Goal: Task Accomplishment & Management: Complete application form

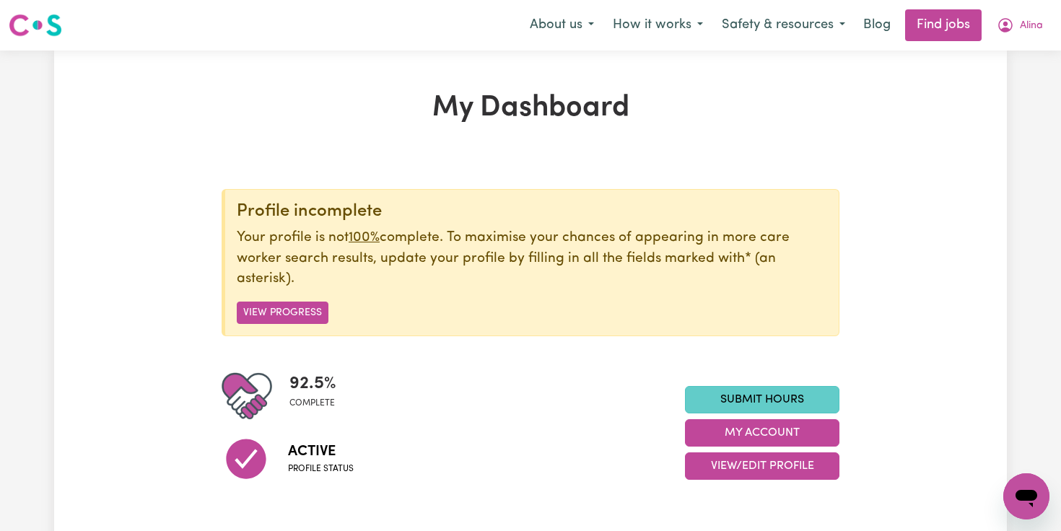
click at [765, 396] on link "Submit Hours" at bounding box center [762, 399] width 154 height 27
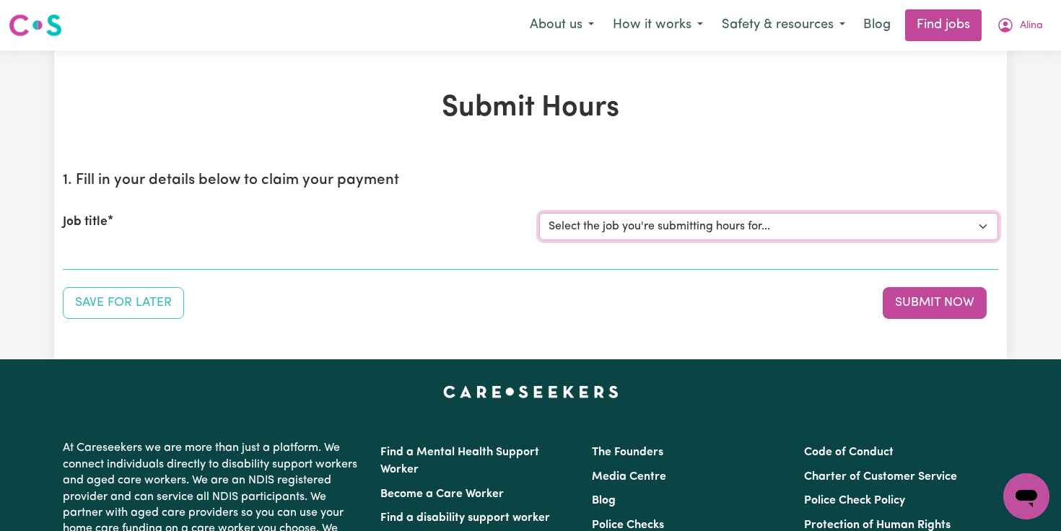
click at [977, 227] on select "Select the job you're submitting hours for... [[PERSON_NAME]] Overnight Rates" at bounding box center [768, 226] width 459 height 27
select select "8289"
click at [539, 213] on select "Select the job you're submitting hours for... [[PERSON_NAME]] Overnight Rates" at bounding box center [768, 226] width 459 height 27
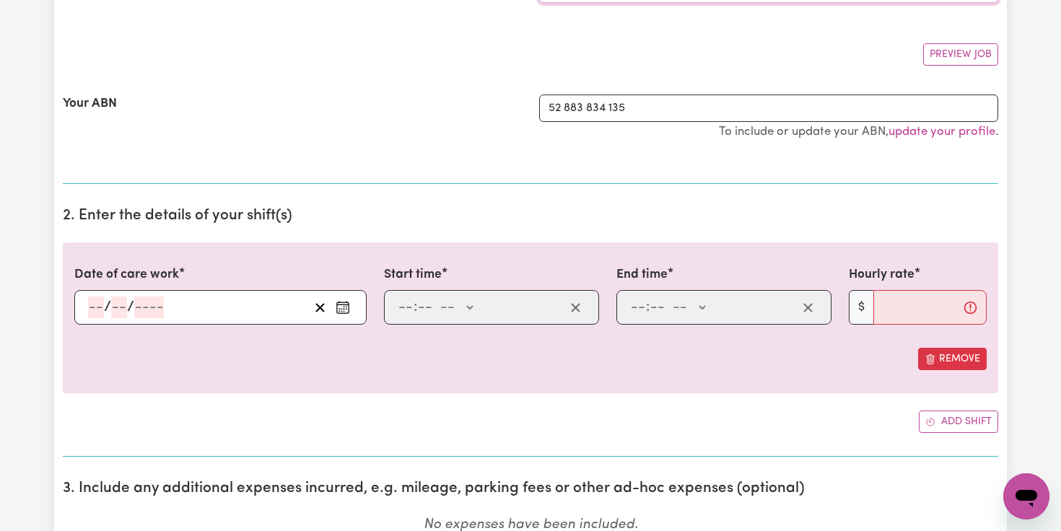
scroll to position [296, 0]
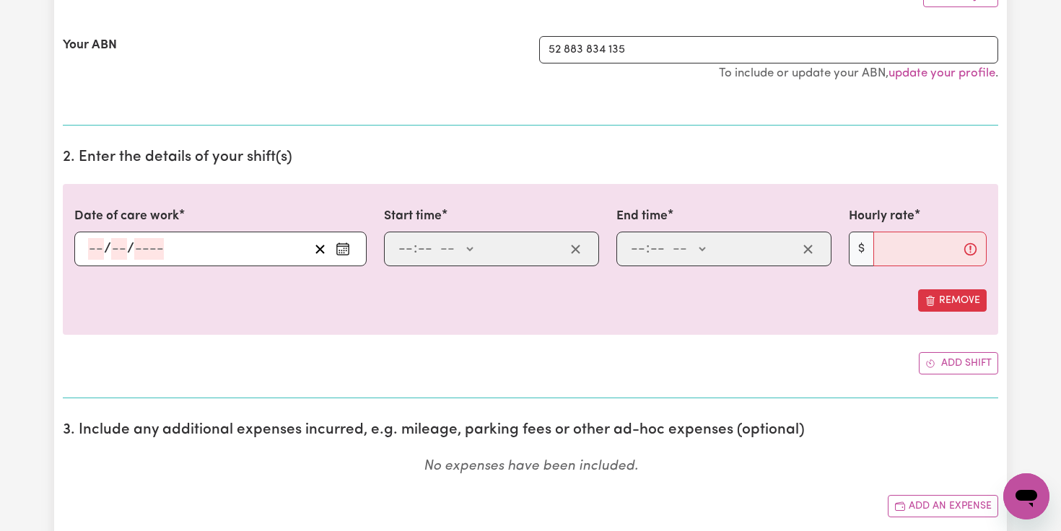
click at [336, 249] on icon "Enter the date of care work" at bounding box center [343, 249] width 14 height 14
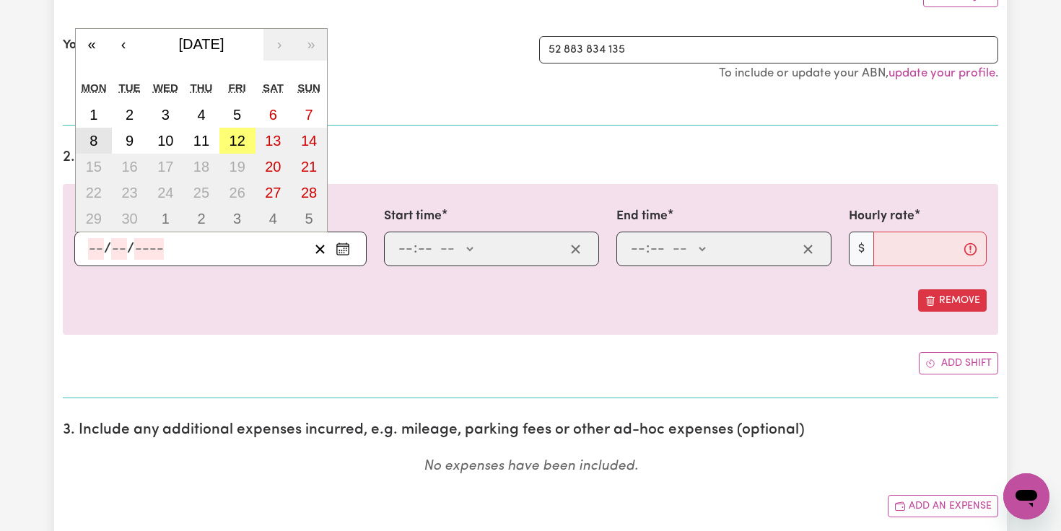
click at [95, 139] on abbr "8" at bounding box center [93, 141] width 8 height 16
type input "[DATE]"
type input "8"
type input "9"
type input "2025"
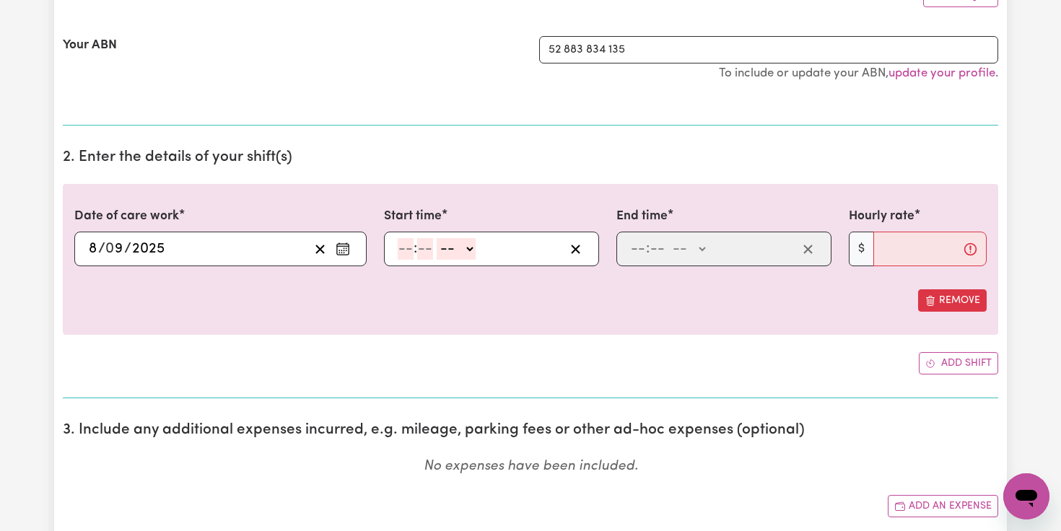
click at [410, 258] on input "number" at bounding box center [406, 249] width 16 height 22
type input "7"
type input "0"
click at [467, 245] on select "-- AM PM" at bounding box center [453, 249] width 39 height 22
select select "am"
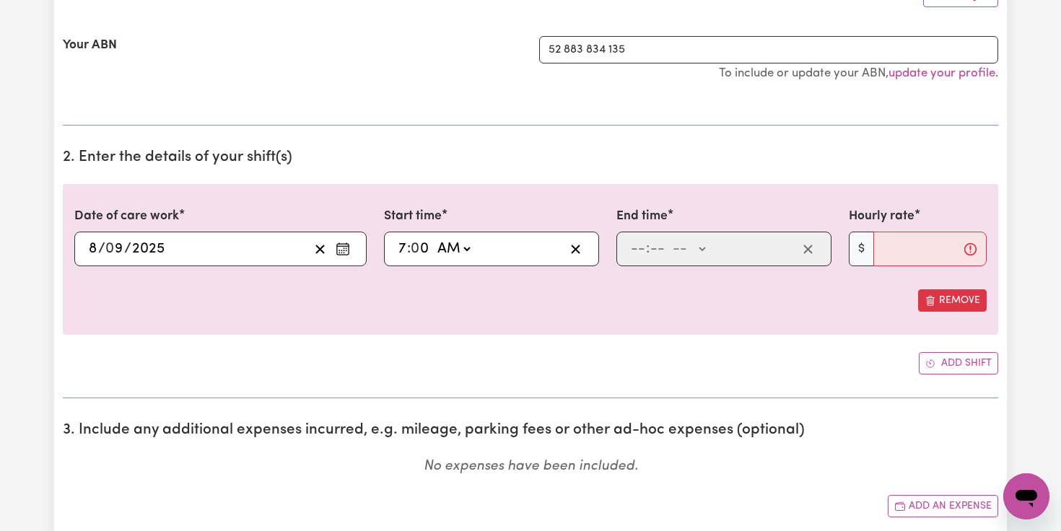
click at [434, 238] on select "-- AM PM" at bounding box center [453, 249] width 39 height 22
type input "07:00"
click at [637, 257] on input "number" at bounding box center [638, 249] width 16 height 22
type input "6"
type input "0"
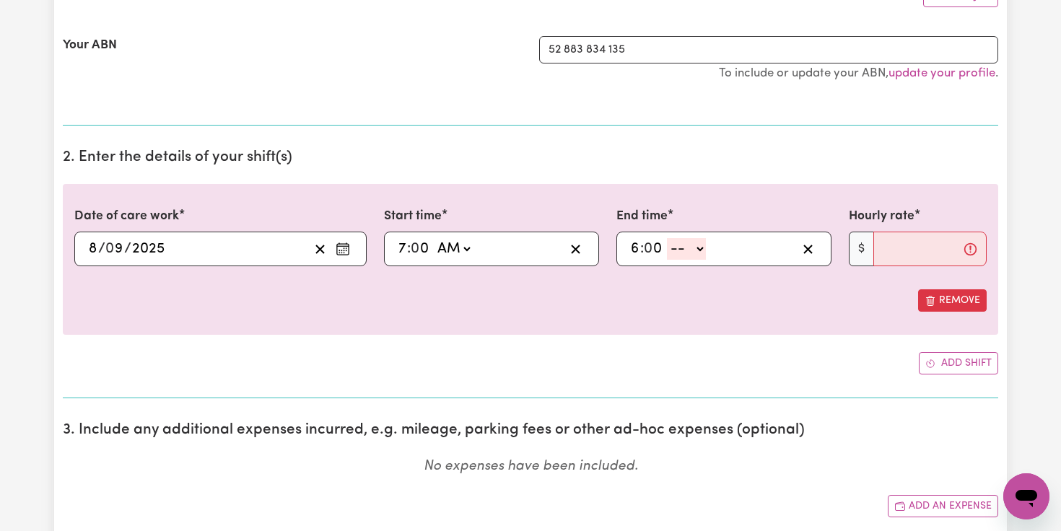
click at [696, 250] on select "-- AM PM" at bounding box center [686, 249] width 39 height 22
select select "pm"
click at [668, 238] on select "-- AM PM" at bounding box center [686, 249] width 39 height 22
type input "18:00"
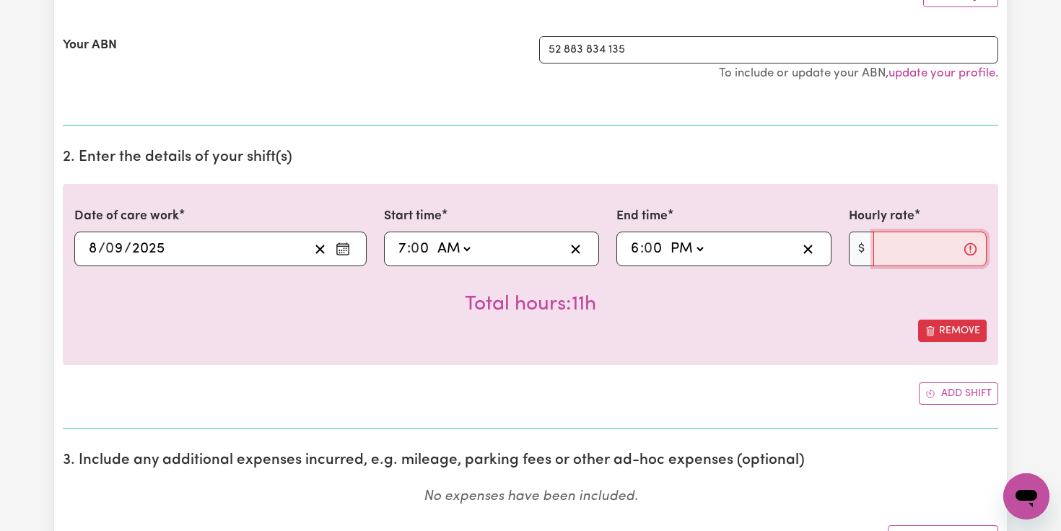
click at [888, 256] on input "Hourly rate" at bounding box center [929, 249] width 113 height 35
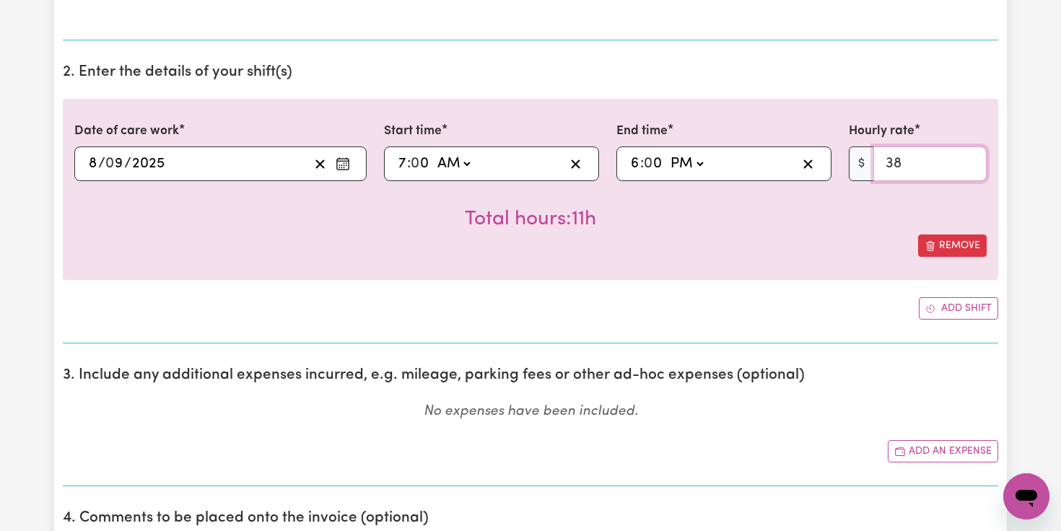
scroll to position [385, 0]
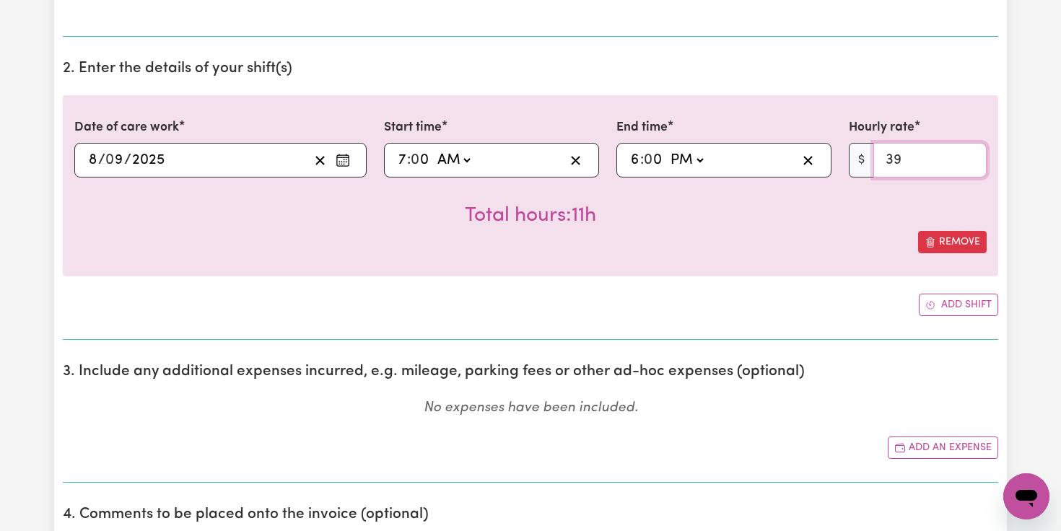
click at [971, 157] on input "39" at bounding box center [929, 160] width 113 height 35
type input "40"
click at [971, 157] on input "40" at bounding box center [929, 160] width 113 height 35
click at [958, 310] on button "Add shift" at bounding box center [958, 305] width 79 height 22
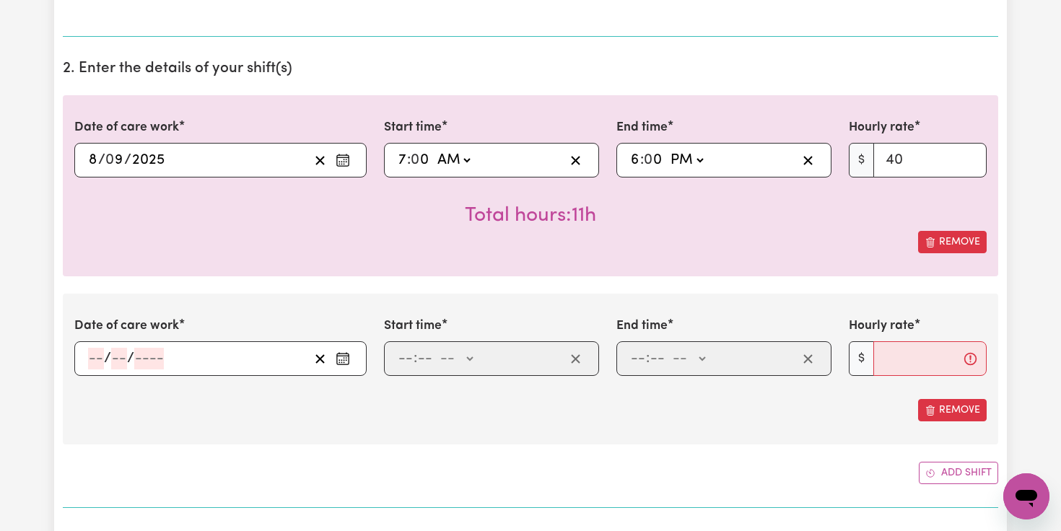
click at [347, 362] on icon "Enter the date of care work" at bounding box center [343, 358] width 14 height 14
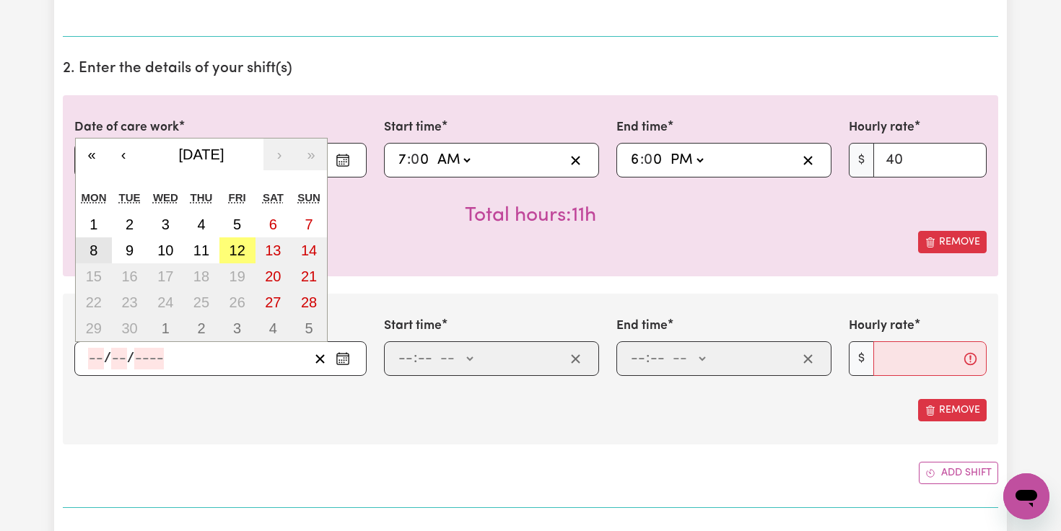
click at [95, 245] on abbr "8" at bounding box center [93, 251] width 8 height 16
type input "[DATE]"
type input "8"
type input "9"
type input "2025"
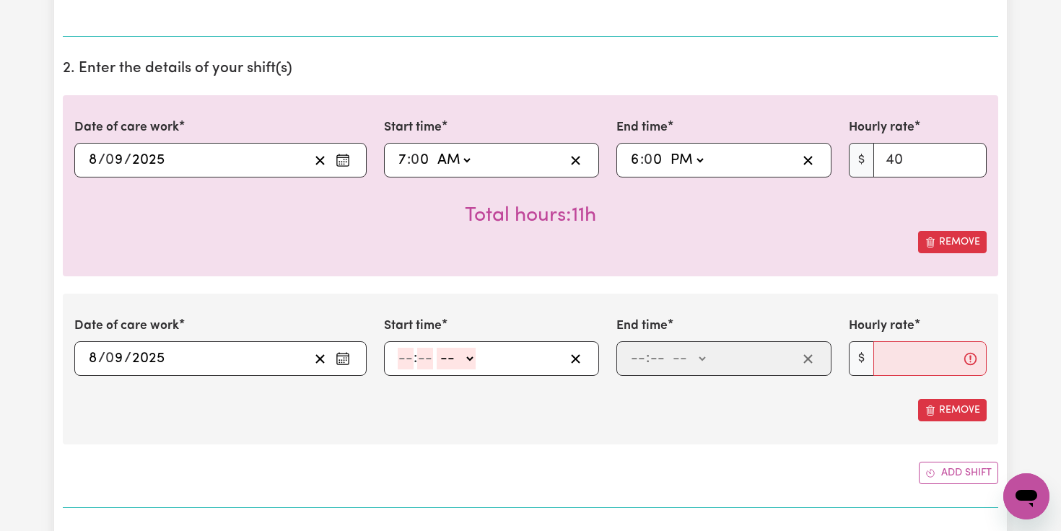
click at [406, 357] on input "number" at bounding box center [406, 359] width 16 height 22
type input "6"
type input "0"
click at [468, 354] on select "-- AM PM" at bounding box center [453, 359] width 39 height 22
select select "pm"
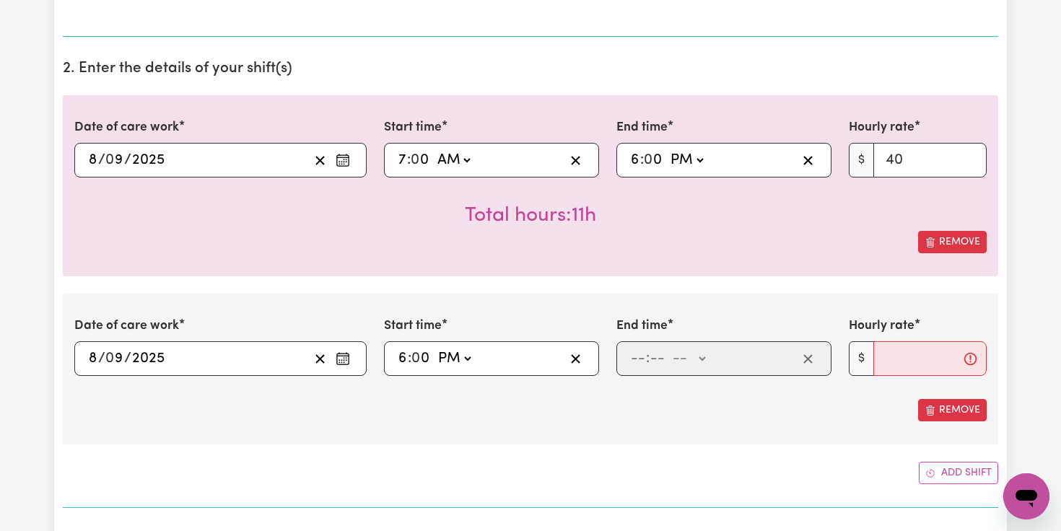
click at [435, 348] on select "-- AM PM" at bounding box center [453, 359] width 39 height 22
type input "18:00"
click at [635, 364] on input "number" at bounding box center [638, 359] width 16 height 22
type input "9"
type input "0"
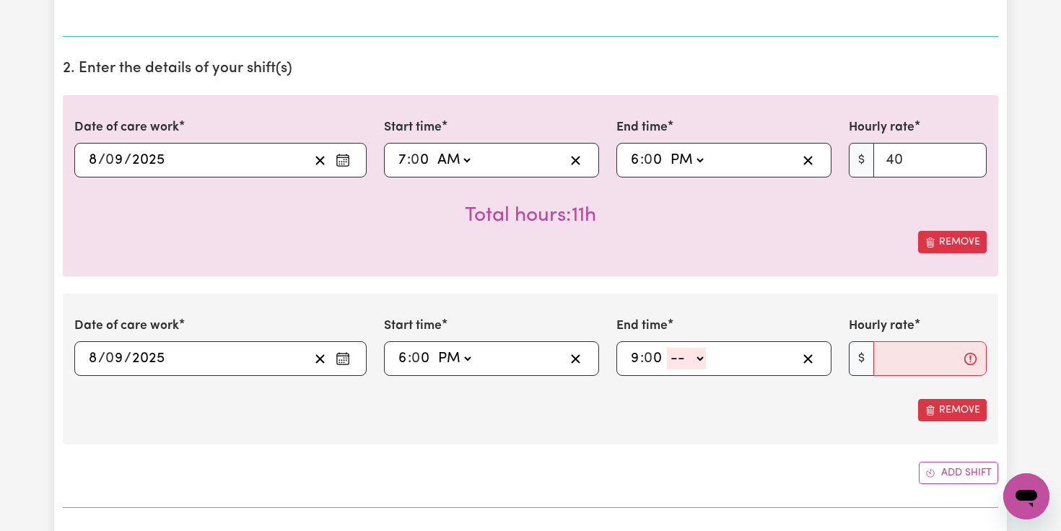
click at [703, 350] on select "-- AM PM" at bounding box center [686, 359] width 39 height 22
select select "pm"
click at [668, 348] on select "-- AM PM" at bounding box center [686, 359] width 39 height 22
type input "21:00"
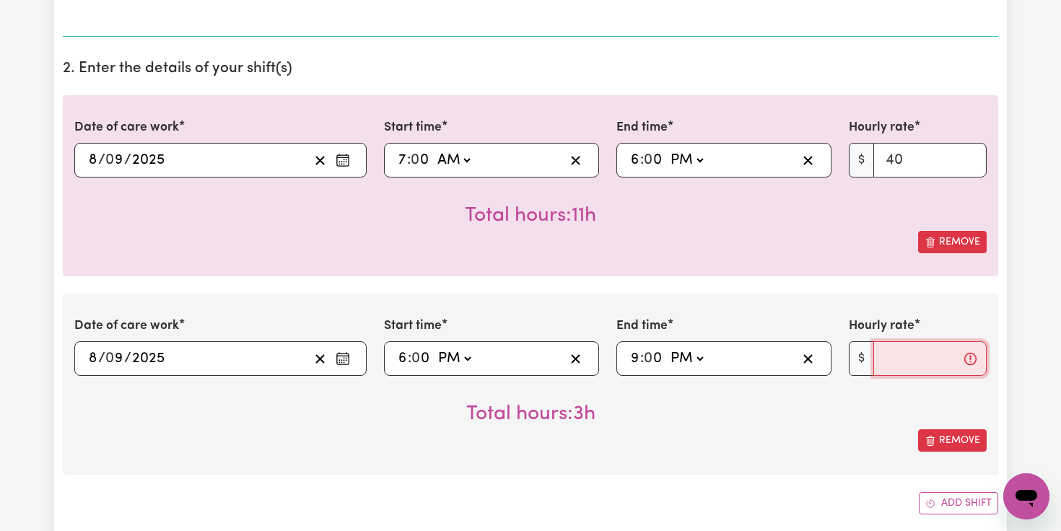
click at [887, 360] on input "Hourly rate" at bounding box center [929, 358] width 113 height 35
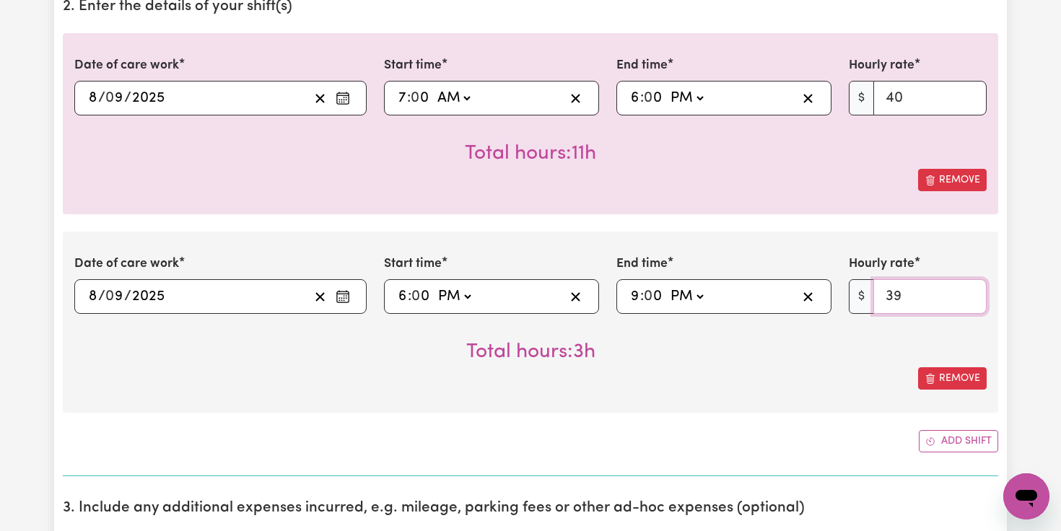
scroll to position [460, 0]
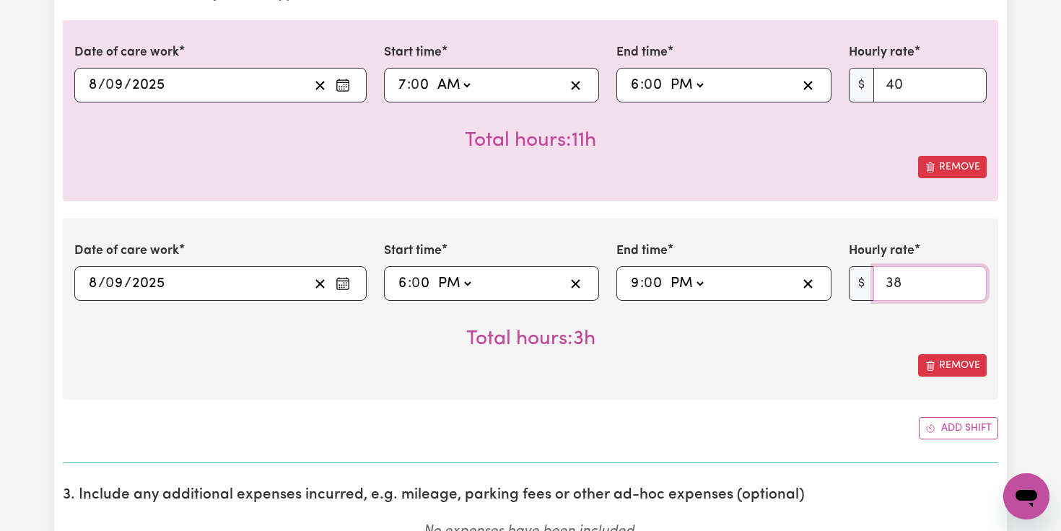
click at [971, 284] on input "38" at bounding box center [929, 283] width 113 height 35
click at [969, 275] on input "39" at bounding box center [929, 283] width 113 height 35
click at [969, 275] on input "40" at bounding box center [929, 283] width 113 height 35
click at [969, 275] on input "41" at bounding box center [929, 283] width 113 height 35
click at [969, 275] on input "42" at bounding box center [929, 283] width 113 height 35
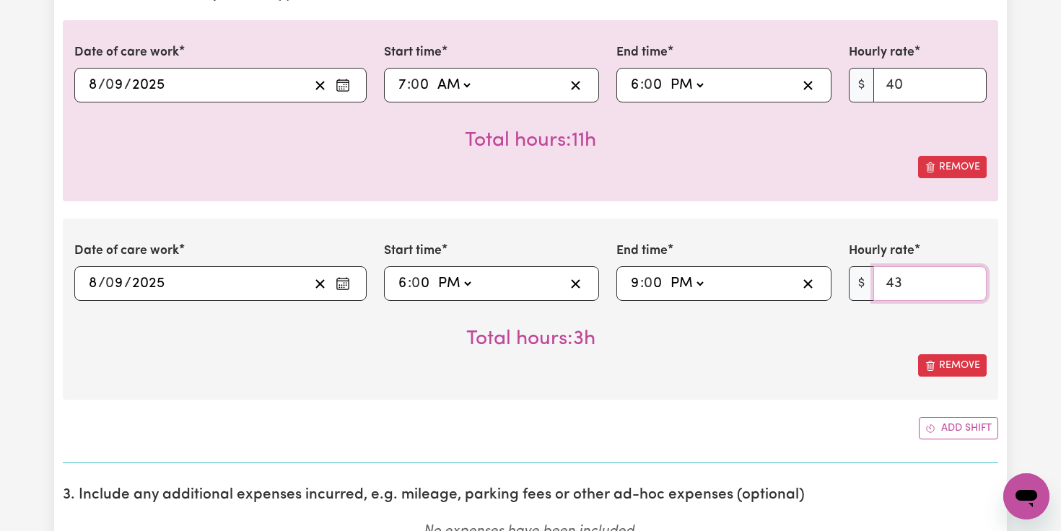
click at [969, 275] on input "43" at bounding box center [929, 283] width 113 height 35
type input "44"
click at [969, 275] on input "44" at bounding box center [929, 283] width 113 height 35
click at [945, 424] on button "Add shift" at bounding box center [958, 428] width 79 height 22
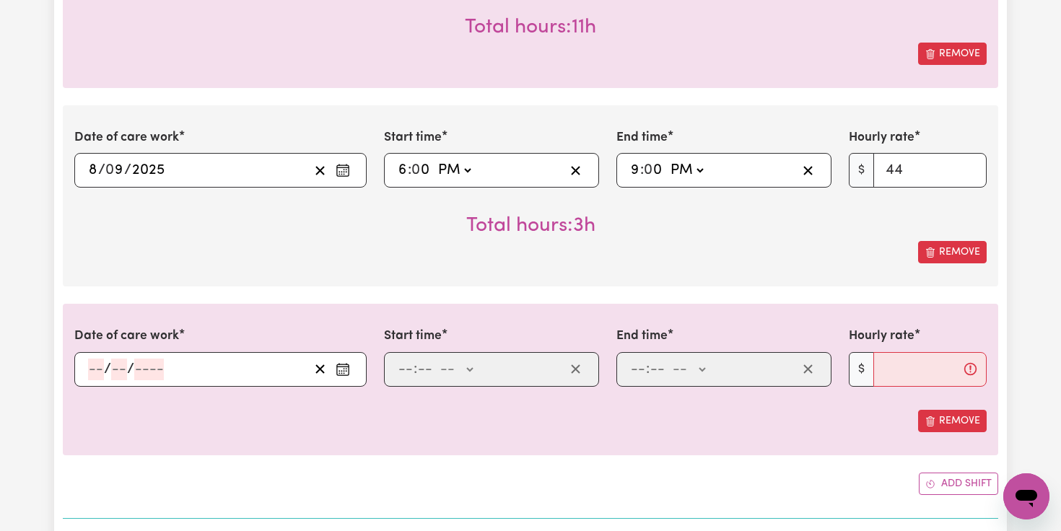
scroll to position [590, 0]
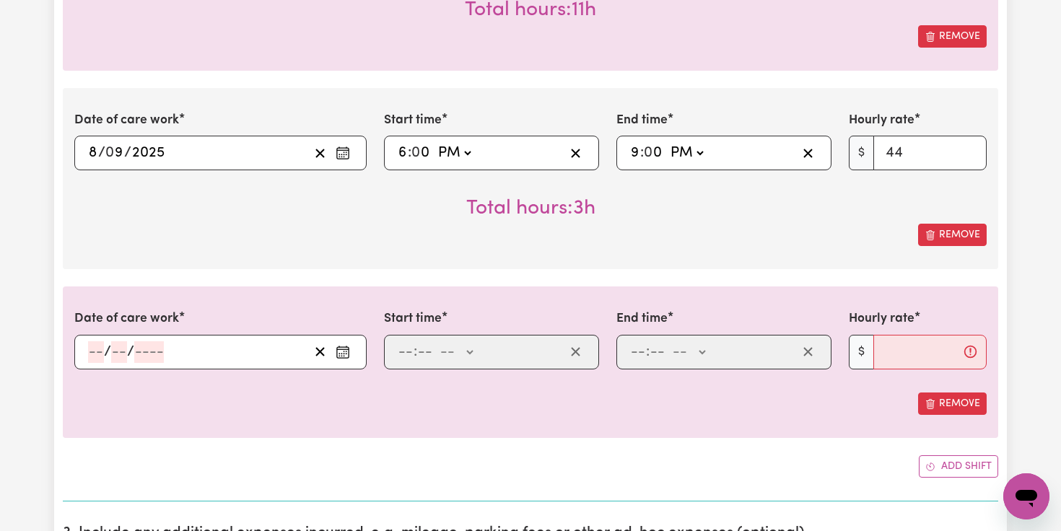
click at [338, 351] on icon "Enter the date of care work" at bounding box center [343, 352] width 14 height 14
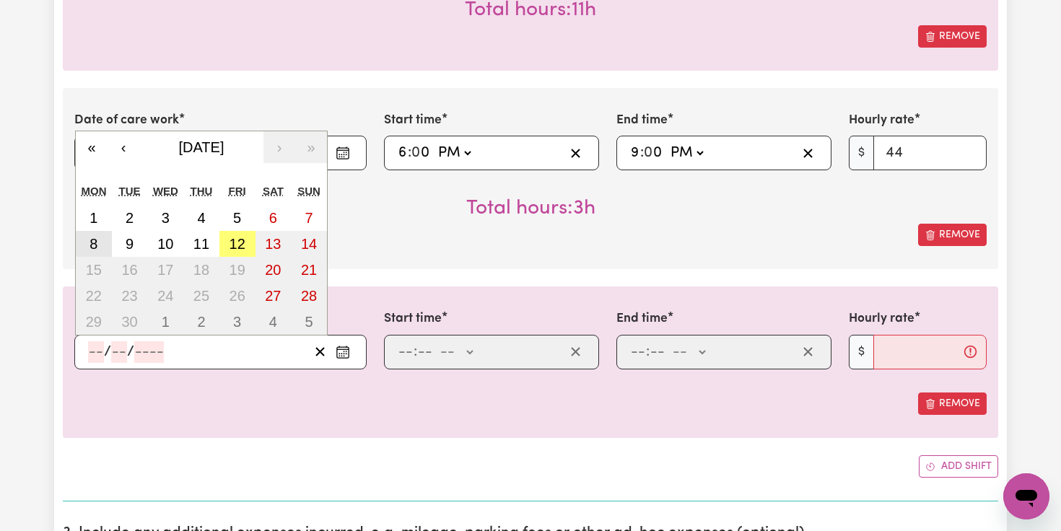
click at [97, 247] on abbr "8" at bounding box center [93, 244] width 8 height 16
type input "[DATE]"
type input "8"
type input "9"
type input "2025"
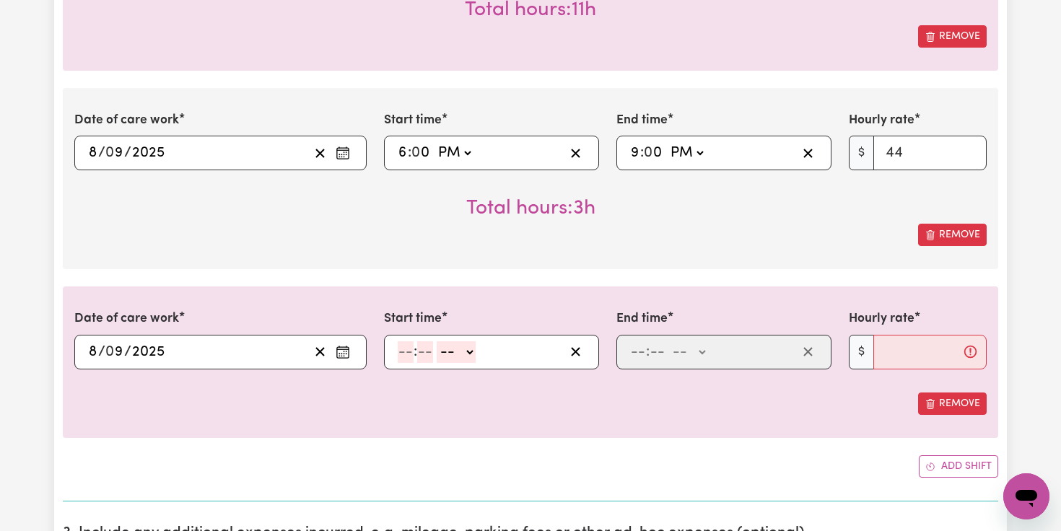
click at [405, 354] on input "number" at bounding box center [406, 352] width 16 height 22
type input "9"
type input "0"
click at [468, 351] on select "-- AM PM" at bounding box center [453, 352] width 39 height 22
select select "pm"
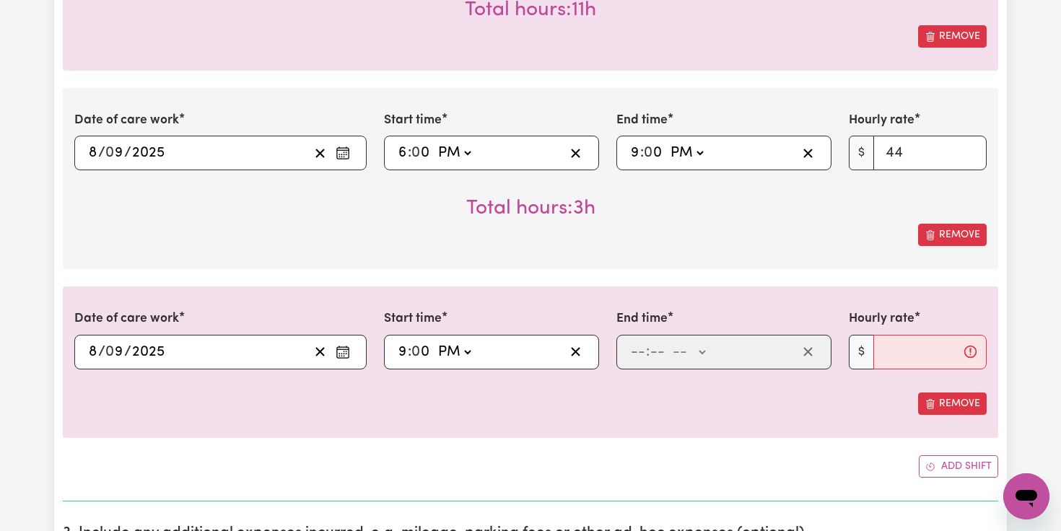
click at [435, 341] on select "-- AM PM" at bounding box center [453, 352] width 39 height 22
type input "21:00"
click at [635, 353] on input "number" at bounding box center [638, 352] width 16 height 22
type input "11"
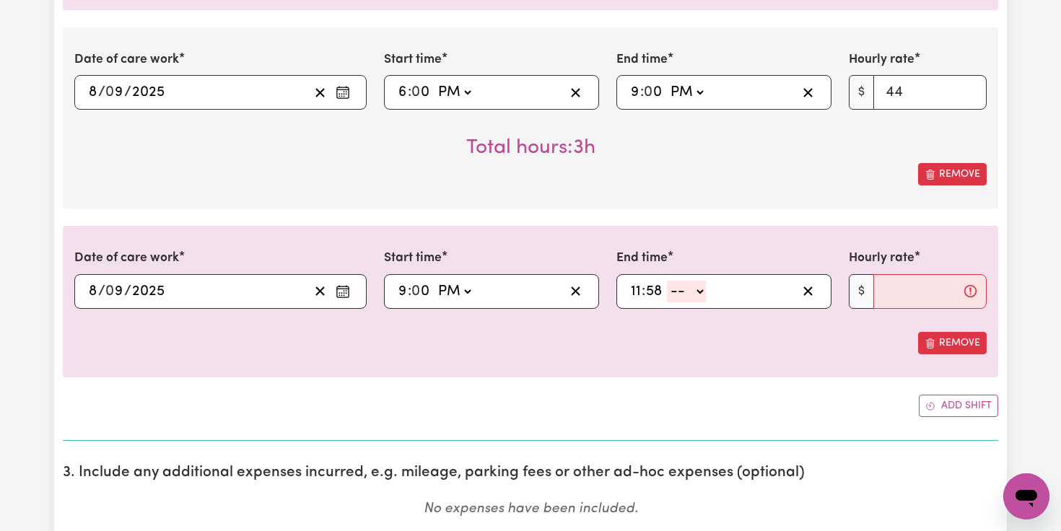
scroll to position [652, 0]
type input "58"
click at [700, 294] on select "-- AM PM" at bounding box center [686, 291] width 39 height 22
select select "pm"
click at [667, 280] on select "-- AM PM" at bounding box center [686, 291] width 39 height 22
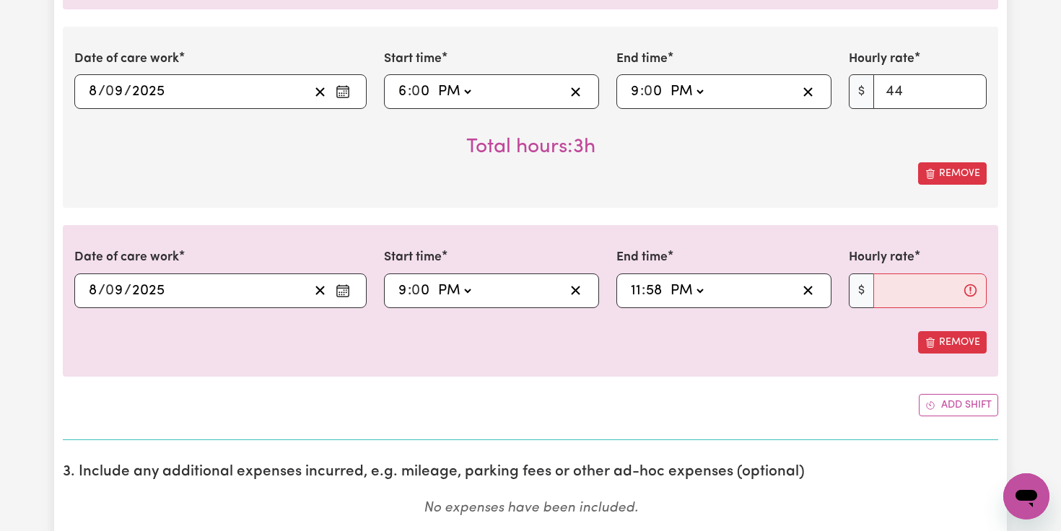
type input "23:58"
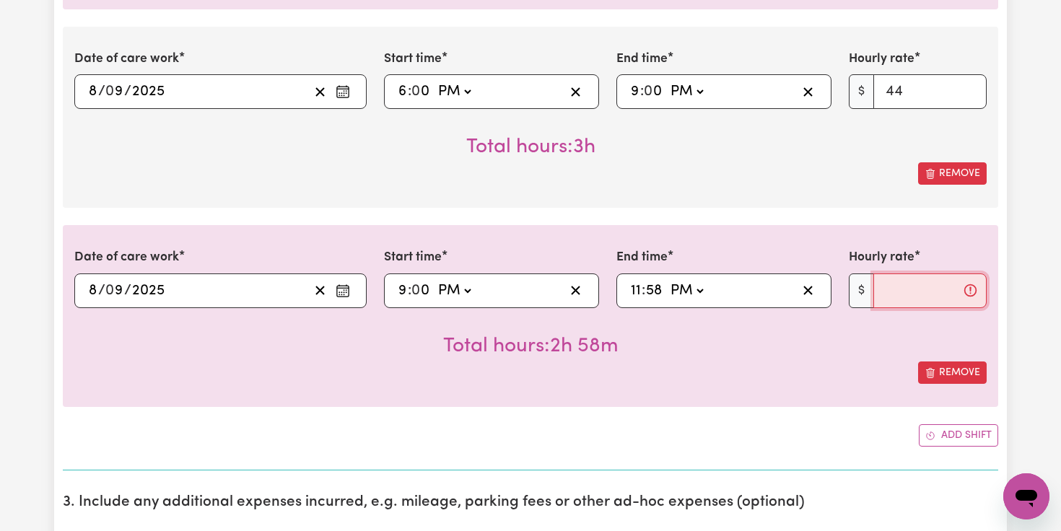
click at [878, 289] on input "Hourly rate" at bounding box center [929, 291] width 113 height 35
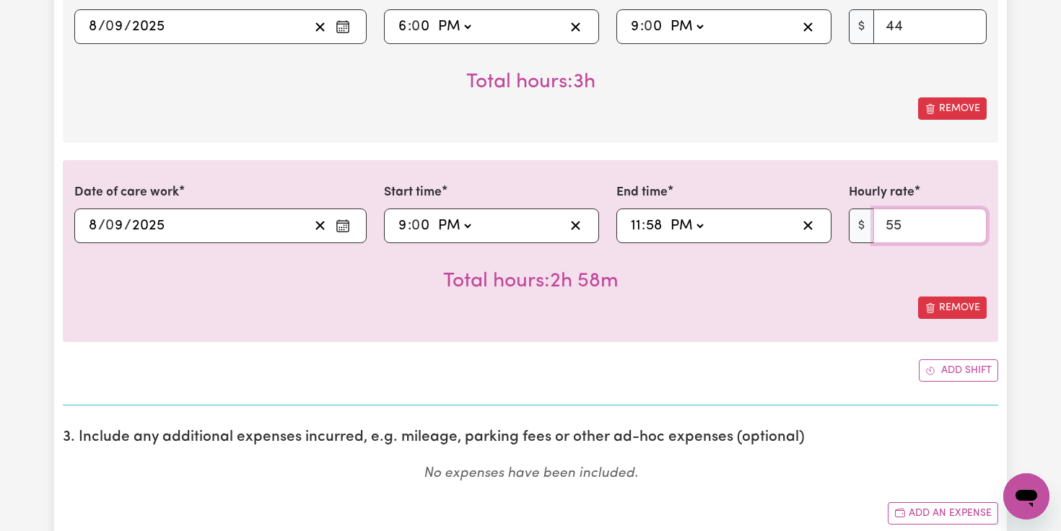
scroll to position [741, 0]
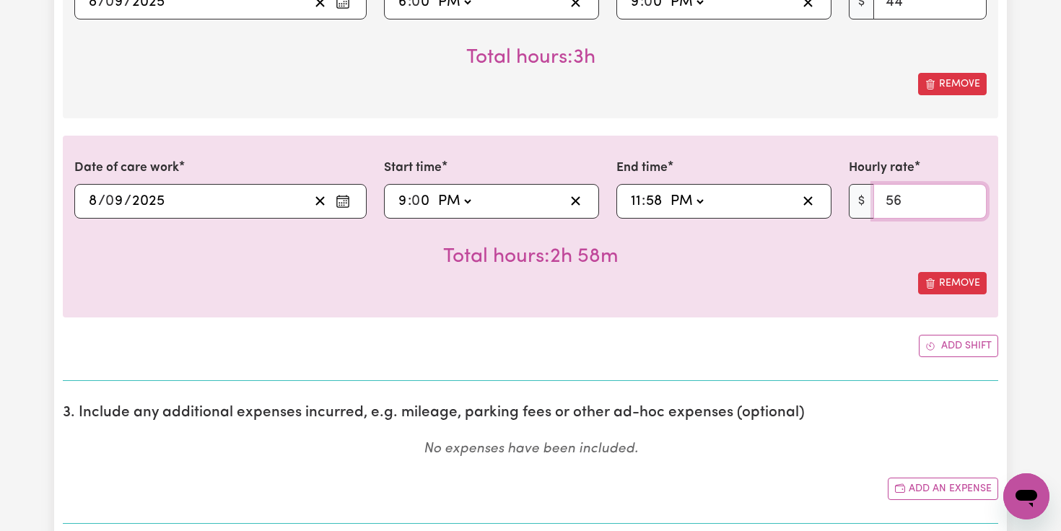
click at [968, 201] on input "56" at bounding box center [929, 201] width 113 height 35
click at [968, 201] on input "57" at bounding box center [929, 201] width 113 height 35
type input "58"
click at [968, 201] on input "58" at bounding box center [929, 201] width 113 height 35
click at [950, 341] on button "Add shift" at bounding box center [958, 346] width 79 height 22
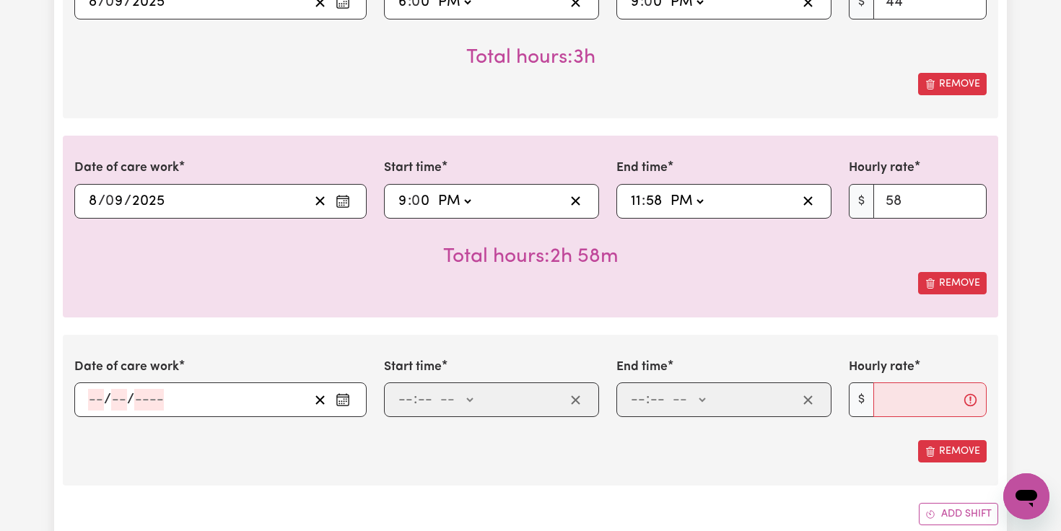
click at [352, 399] on button "Enter the date of care work" at bounding box center [342, 400] width 23 height 22
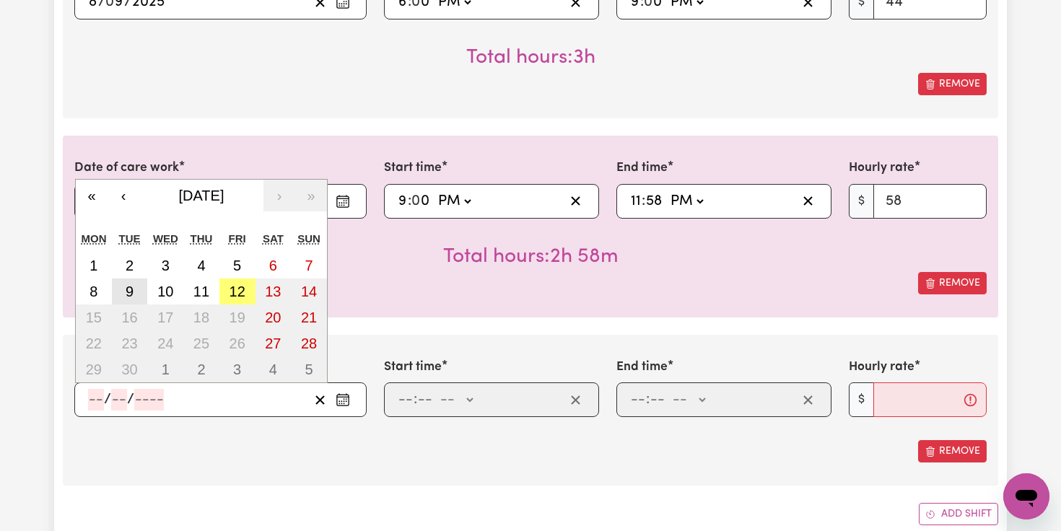
click at [136, 294] on button "9" at bounding box center [130, 292] width 36 height 26
type input "[DATE]"
type input "9"
type input "2025"
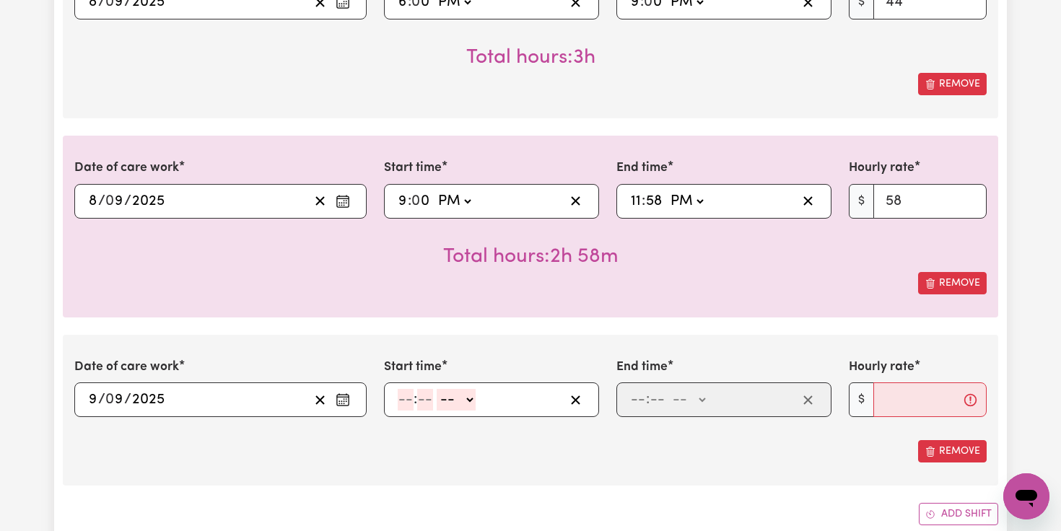
click at [410, 403] on input "number" at bounding box center [406, 400] width 16 height 22
type input "12"
type input "0"
click at [473, 393] on select "-- AM PM" at bounding box center [458, 400] width 39 height 22
select select "am"
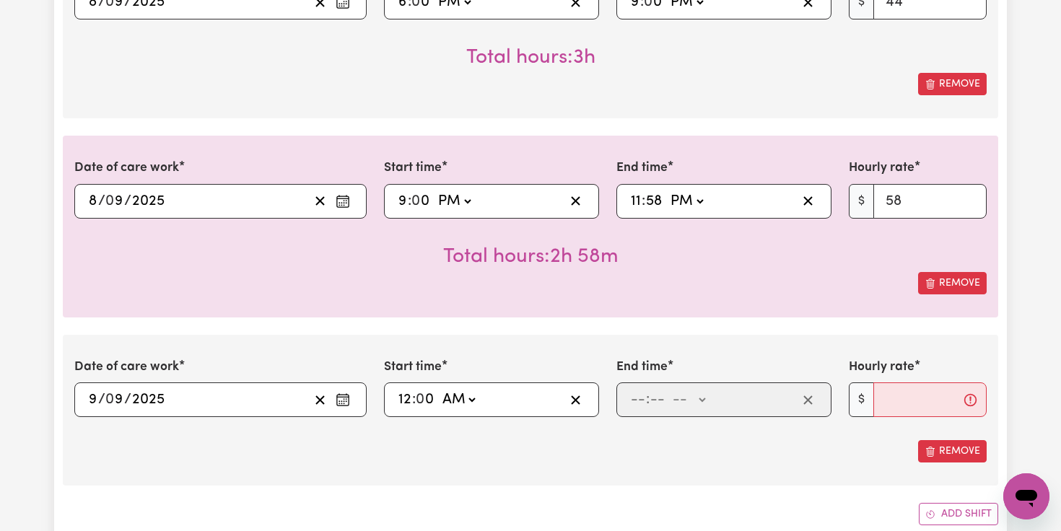
click at [440, 389] on select "-- AM PM" at bounding box center [458, 400] width 39 height 22
type input "00:00"
click at [634, 403] on input "number" at bounding box center [638, 400] width 16 height 22
type input "6"
type input "0"
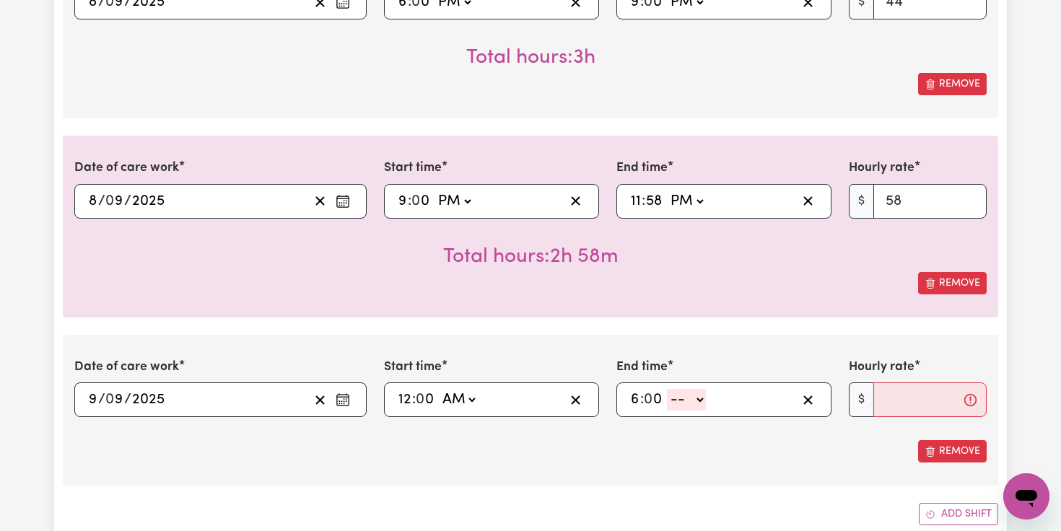
click at [697, 400] on select "-- AM PM" at bounding box center [686, 400] width 39 height 22
select select "am"
click at [668, 389] on select "-- AM PM" at bounding box center [686, 400] width 39 height 22
type input "06:00"
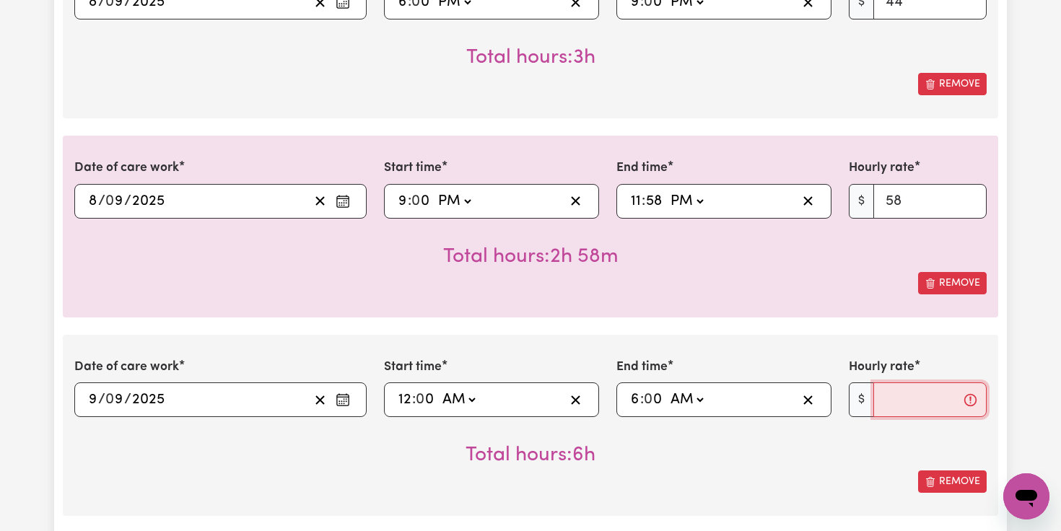
click at [888, 405] on input "Hourly rate" at bounding box center [929, 400] width 113 height 35
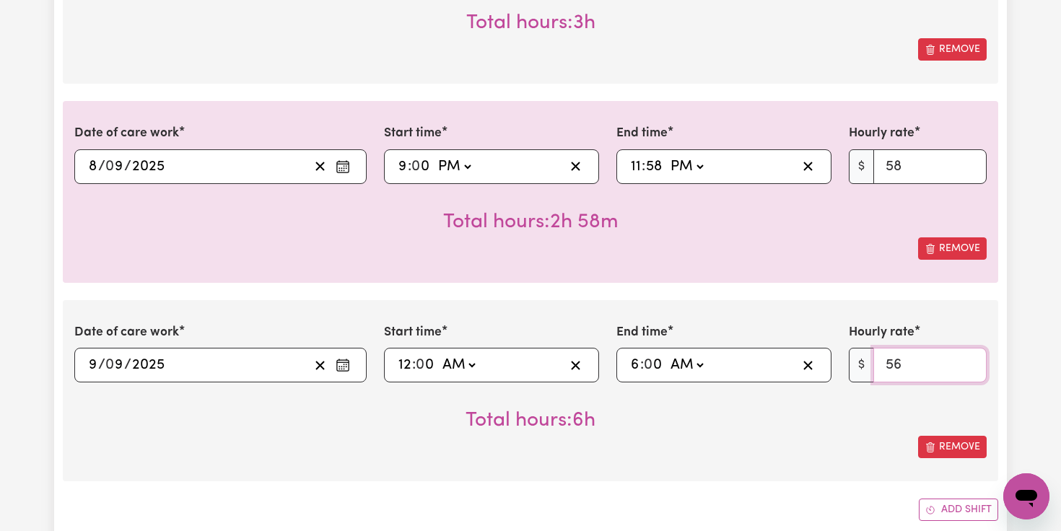
scroll to position [781, 0]
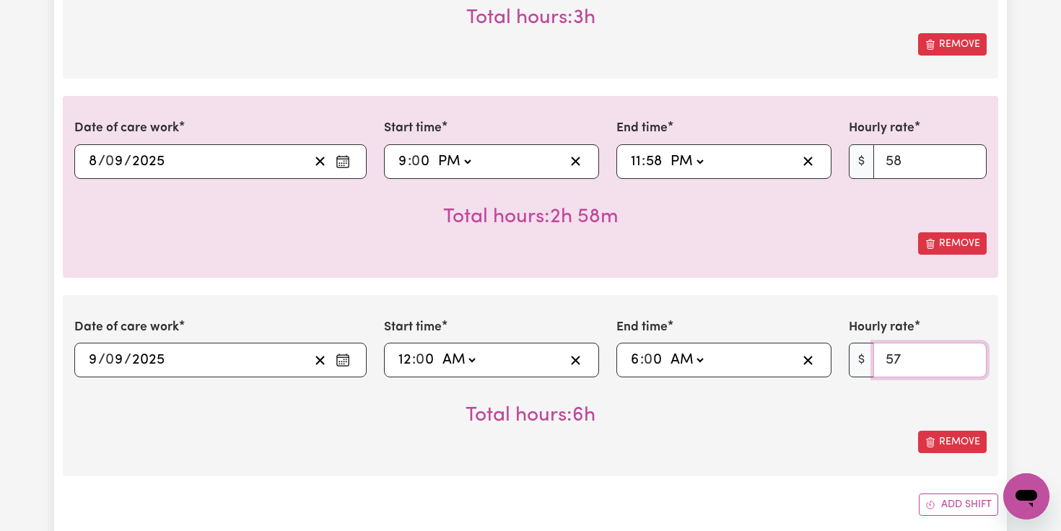
click at [968, 354] on input "57" at bounding box center [929, 360] width 113 height 35
type input "58"
click at [968, 354] on input "58" at bounding box center [929, 360] width 113 height 35
click at [946, 502] on button "Add shift" at bounding box center [958, 505] width 79 height 22
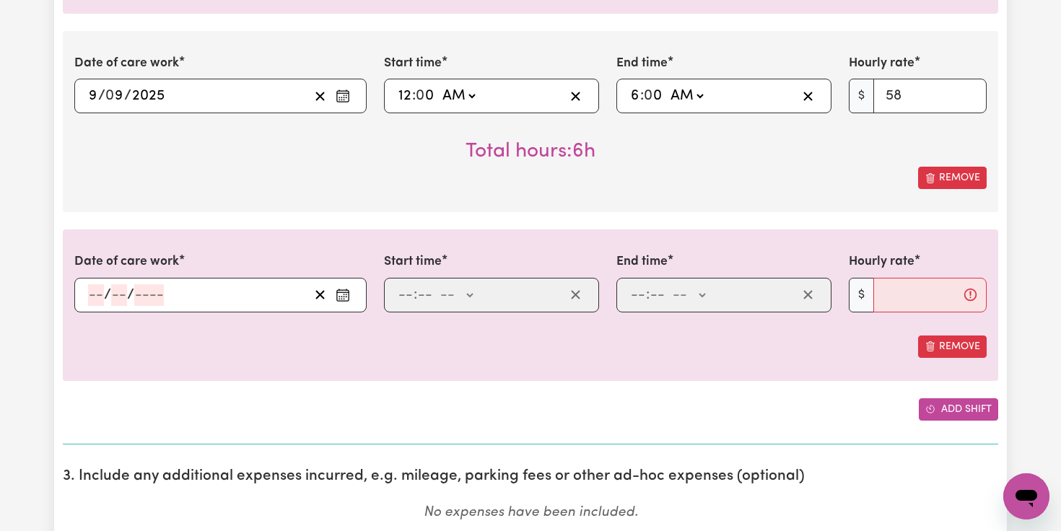
scroll to position [1060, 0]
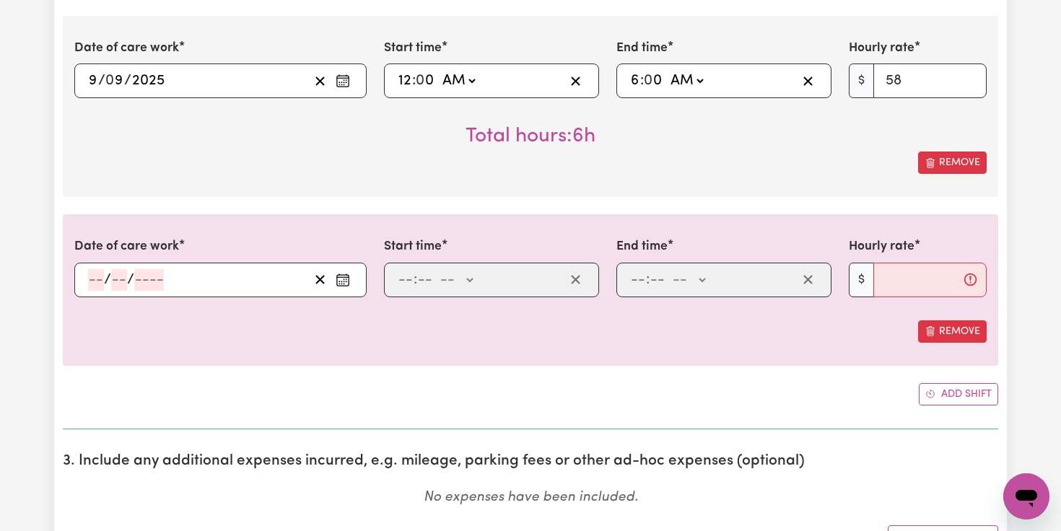
click at [343, 281] on icon "Enter the date of care work" at bounding box center [343, 280] width 14 height 14
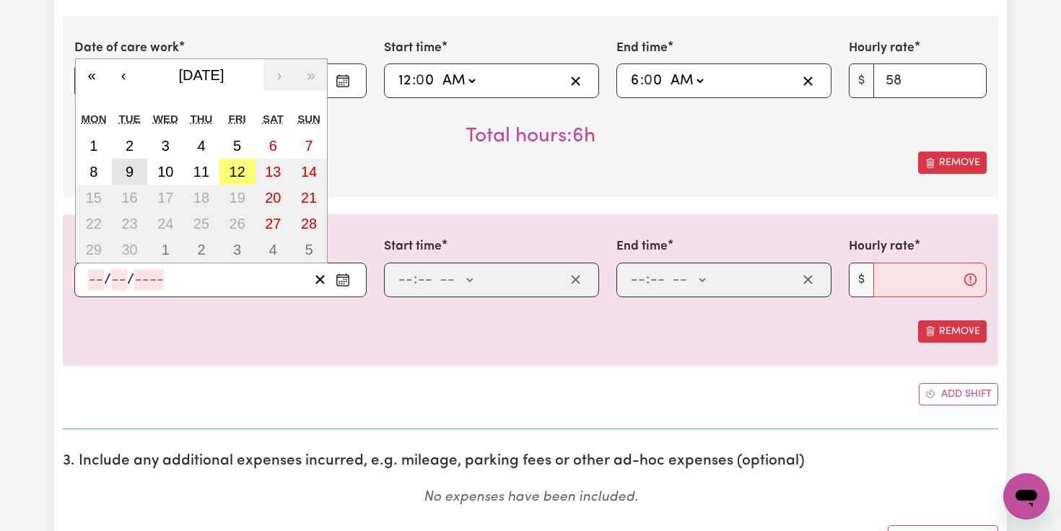
click at [137, 173] on button "9" at bounding box center [130, 172] width 36 height 26
type input "[DATE]"
type input "9"
type input "2025"
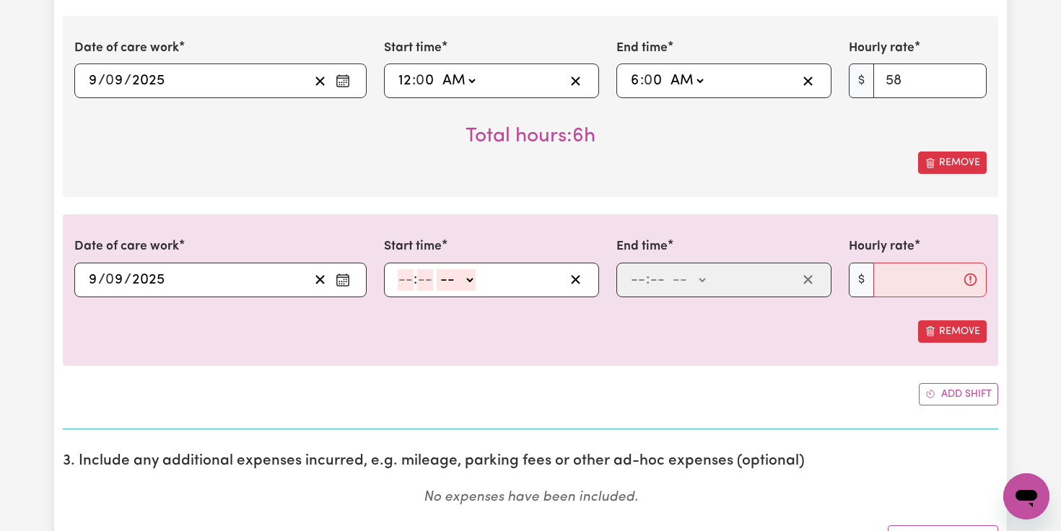
click at [405, 283] on input "number" at bounding box center [406, 280] width 16 height 22
type input "6"
type input "0"
click at [447, 279] on select "-- AM PM" at bounding box center [453, 280] width 39 height 22
select select "am"
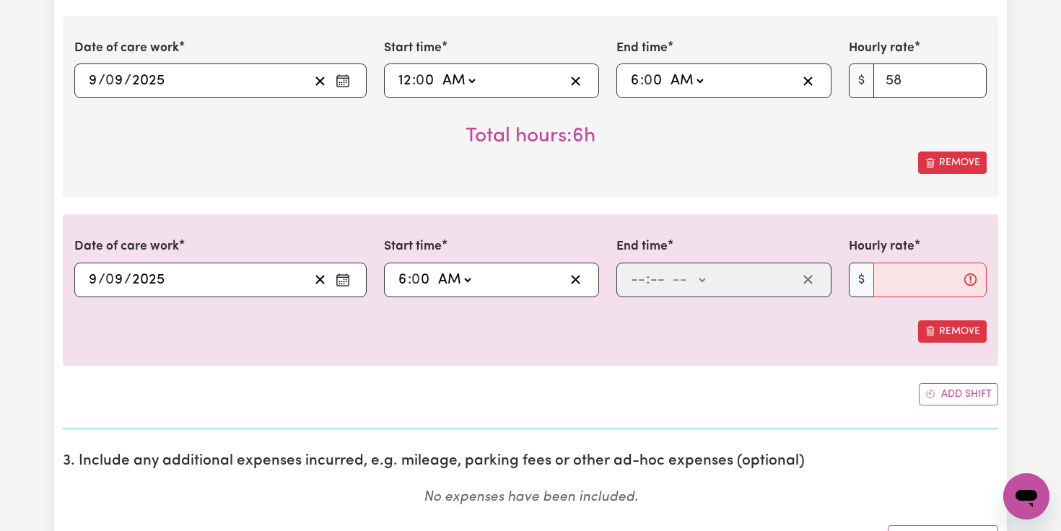
click at [435, 269] on select "-- AM PM" at bounding box center [453, 280] width 39 height 22
type input "06:00"
click at [632, 283] on input "number" at bounding box center [638, 280] width 16 height 22
type input "6"
type input "0"
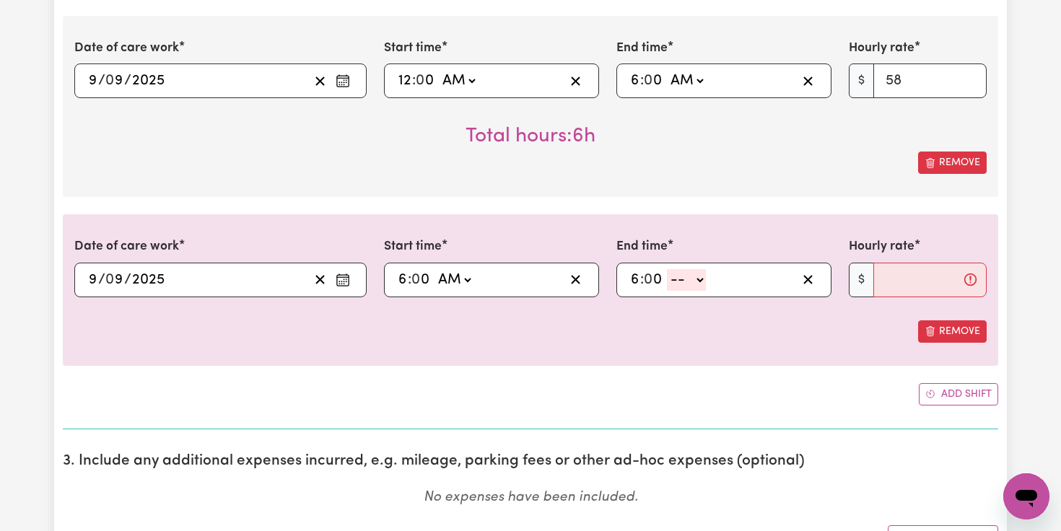
click at [694, 274] on select "-- AM PM" at bounding box center [686, 280] width 39 height 22
select select "am"
click at [668, 269] on select "-- AM PM" at bounding box center [686, 280] width 39 height 22
type input "06:00"
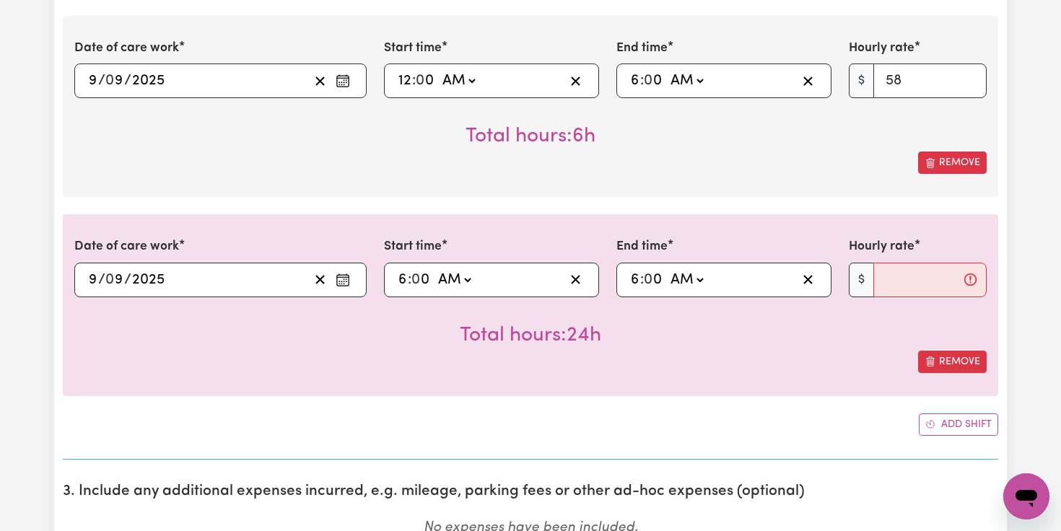
click at [701, 276] on select "AM PM" at bounding box center [686, 280] width 39 height 22
select select "pm"
click at [668, 269] on select "AM PM" at bounding box center [686, 280] width 39 height 22
type input "18:00"
click at [904, 276] on input "Hourly rate" at bounding box center [929, 280] width 113 height 35
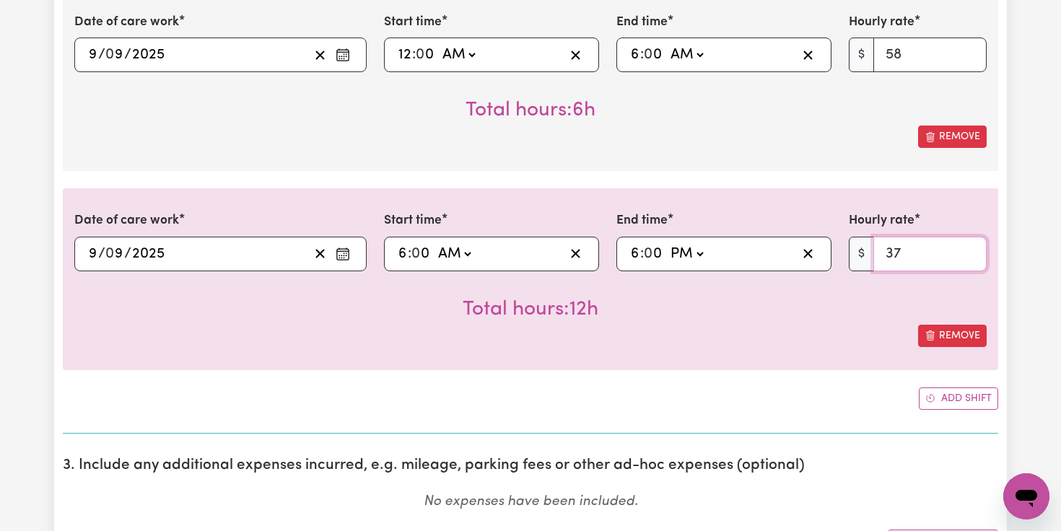
scroll to position [1101, 0]
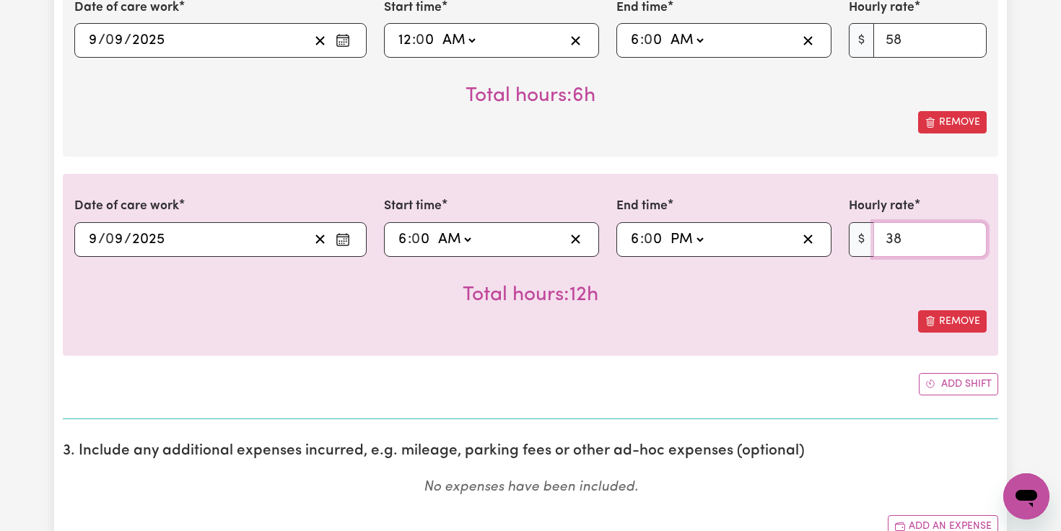
click at [969, 233] on input "38" at bounding box center [929, 239] width 113 height 35
click at [969, 233] on input "39" at bounding box center [929, 239] width 113 height 35
type input "40"
click at [969, 233] on input "40" at bounding box center [929, 239] width 113 height 35
click at [941, 382] on button "Add shift" at bounding box center [958, 384] width 79 height 22
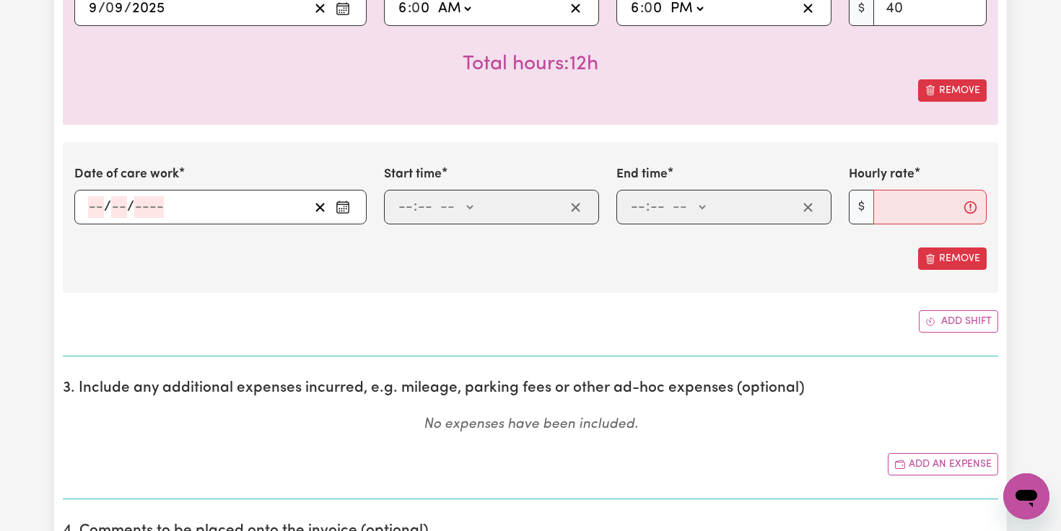
scroll to position [1343, 0]
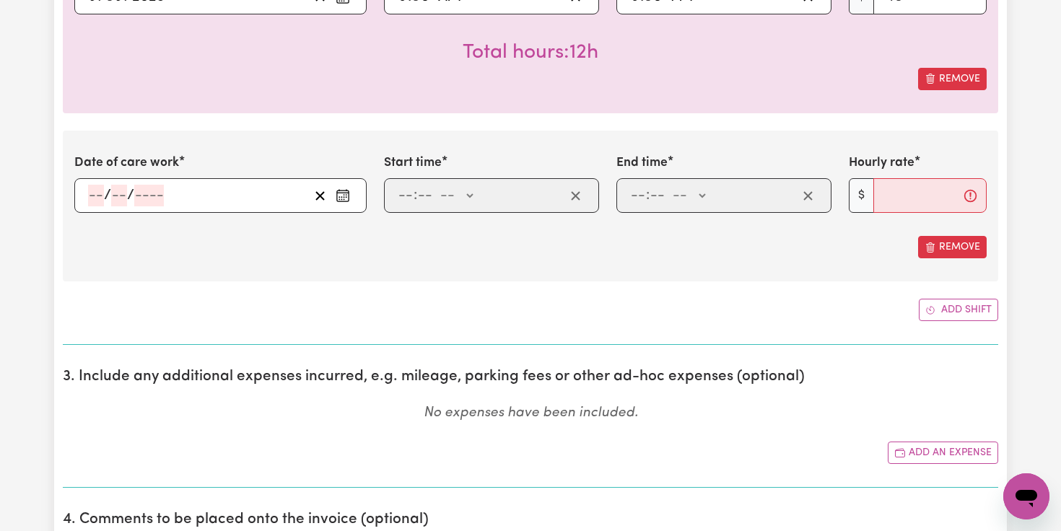
click at [346, 195] on circle "Enter the date of care work" at bounding box center [346, 194] width 1 height 1
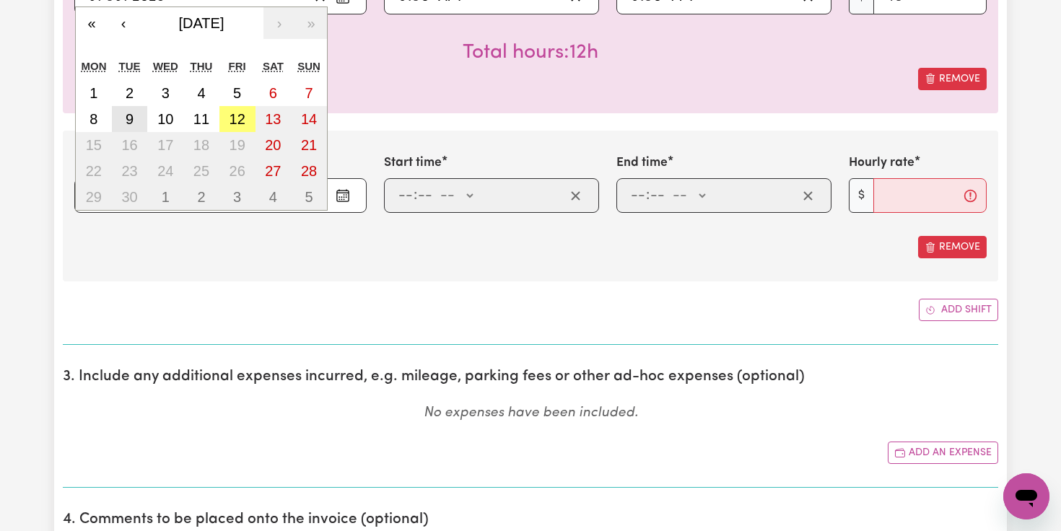
click at [139, 124] on button "9" at bounding box center [130, 119] width 36 height 26
type input "[DATE]"
type input "9"
type input "2025"
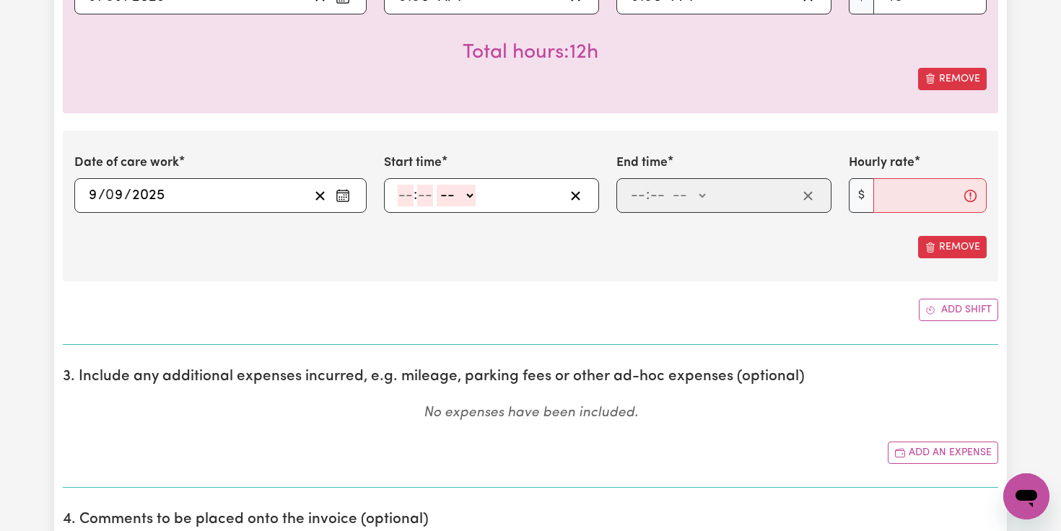
click at [408, 199] on input "number" at bounding box center [406, 196] width 16 height 22
type input "6"
type input "0"
click at [468, 194] on select "-- AM PM" at bounding box center [453, 196] width 39 height 22
select select "pm"
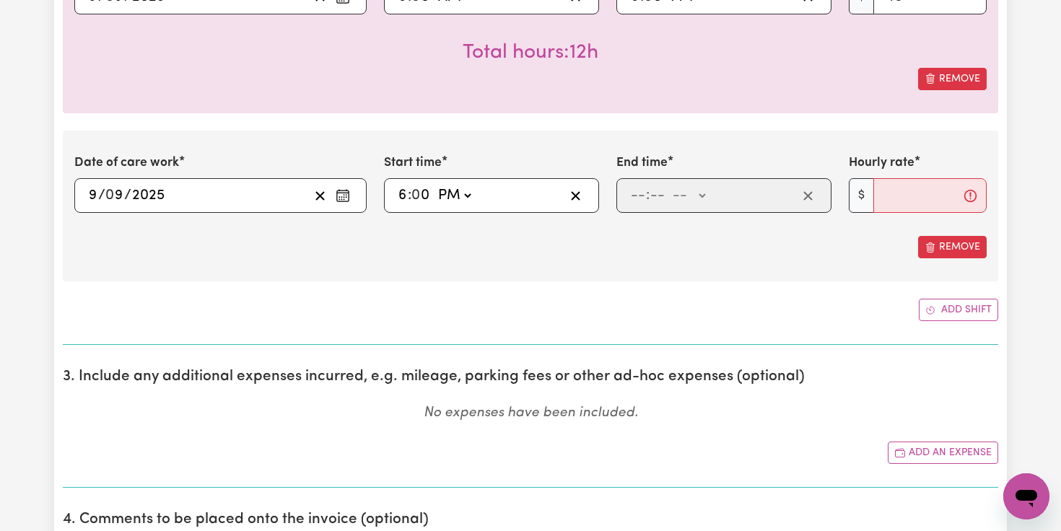
click at [435, 185] on select "-- AM PM" at bounding box center [453, 196] width 39 height 22
type input "18:00"
click at [633, 199] on input "number" at bounding box center [638, 196] width 16 height 22
type input "9"
type input "0"
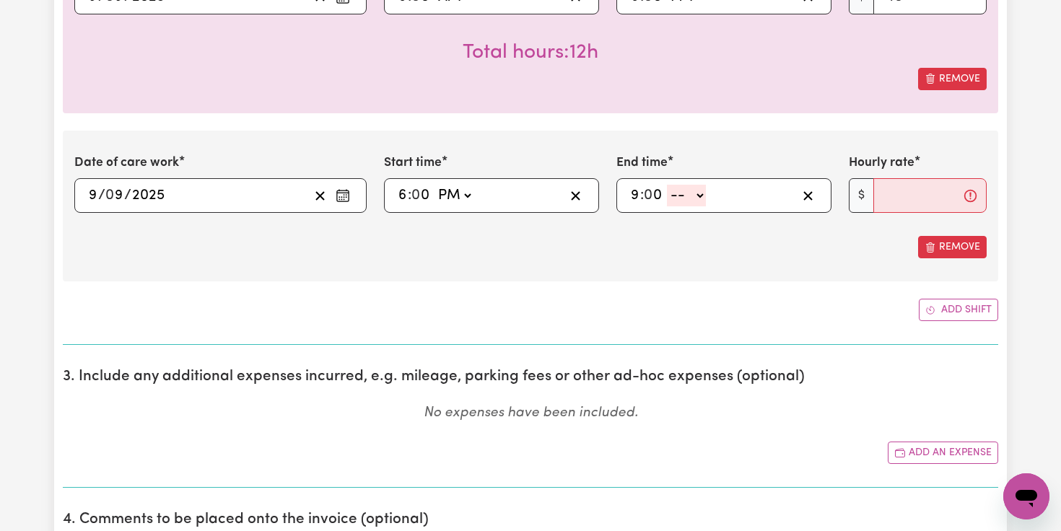
click at [699, 191] on select "-- AM PM" at bounding box center [686, 196] width 39 height 22
select select "pm"
click at [668, 185] on select "-- AM PM" at bounding box center [686, 196] width 39 height 22
type input "21:00"
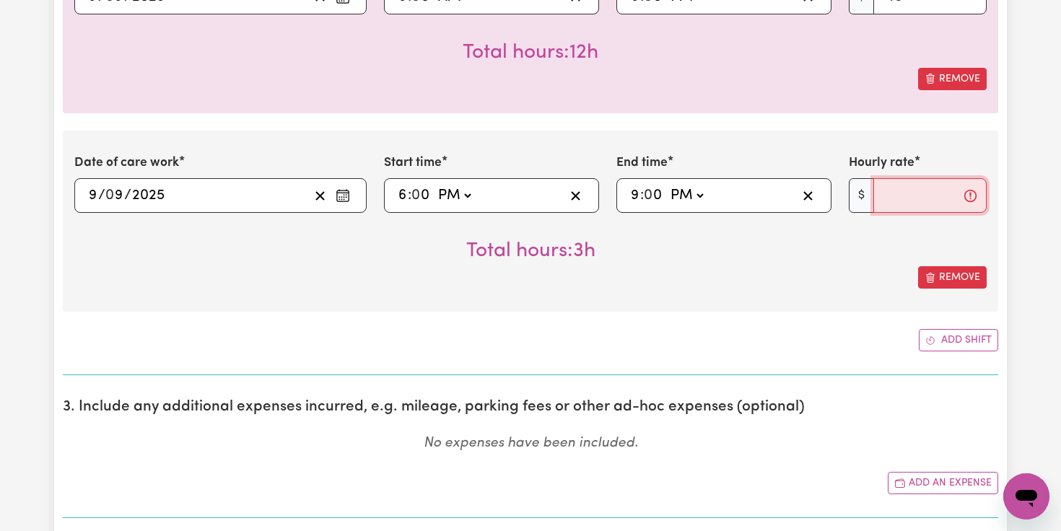
click at [903, 199] on input "Hourly rate" at bounding box center [929, 195] width 113 height 35
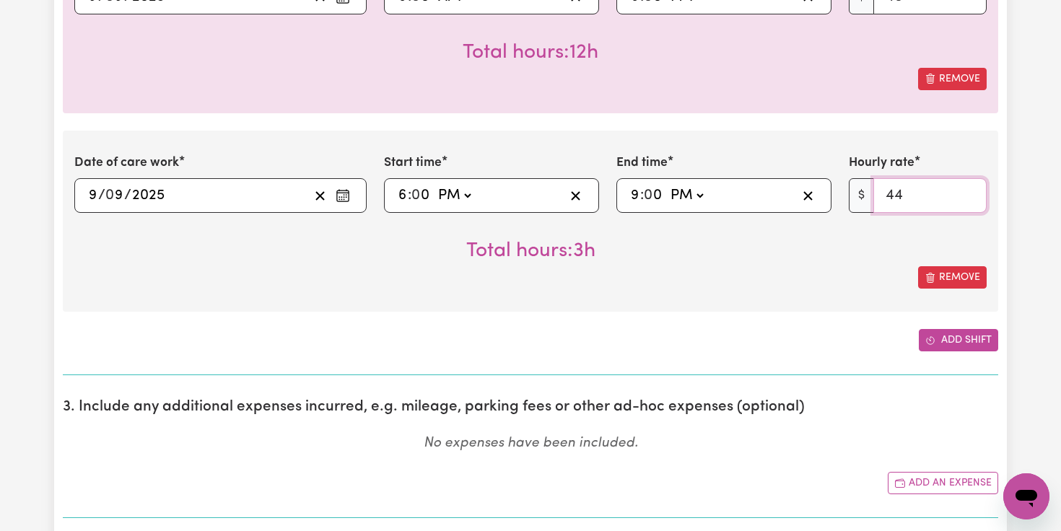
type input "44"
click at [938, 344] on button "Add shift" at bounding box center [958, 340] width 79 height 22
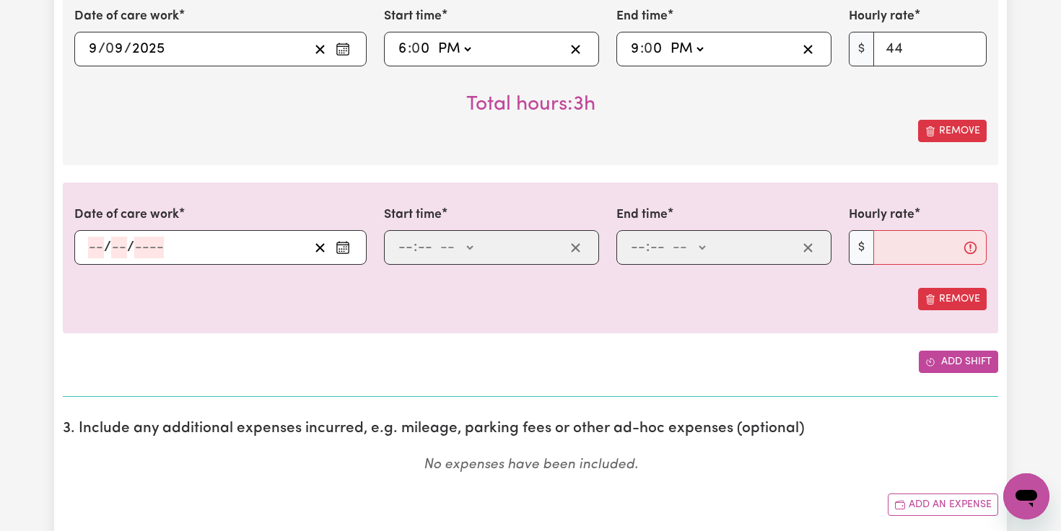
scroll to position [1497, 0]
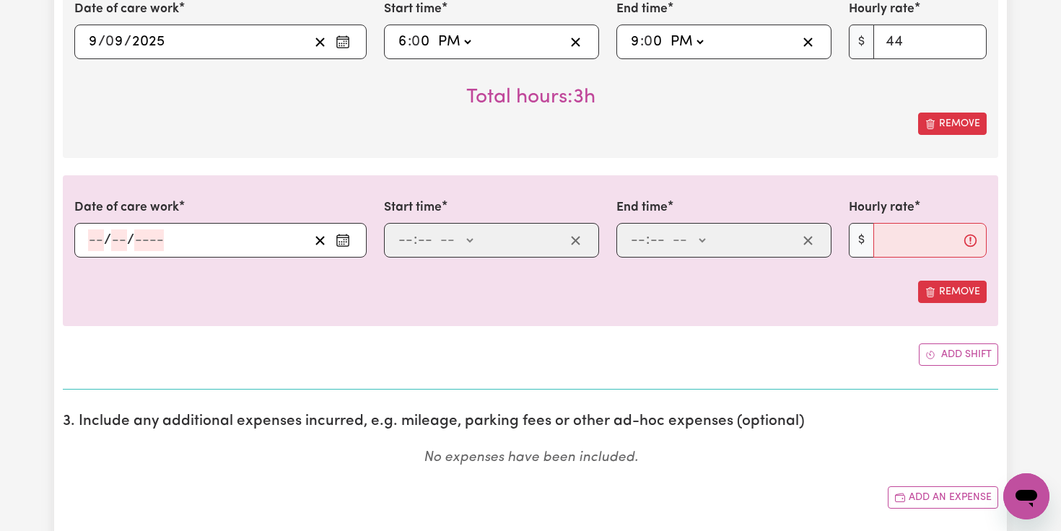
click at [346, 243] on icon "Enter the date of care work" at bounding box center [343, 240] width 14 height 14
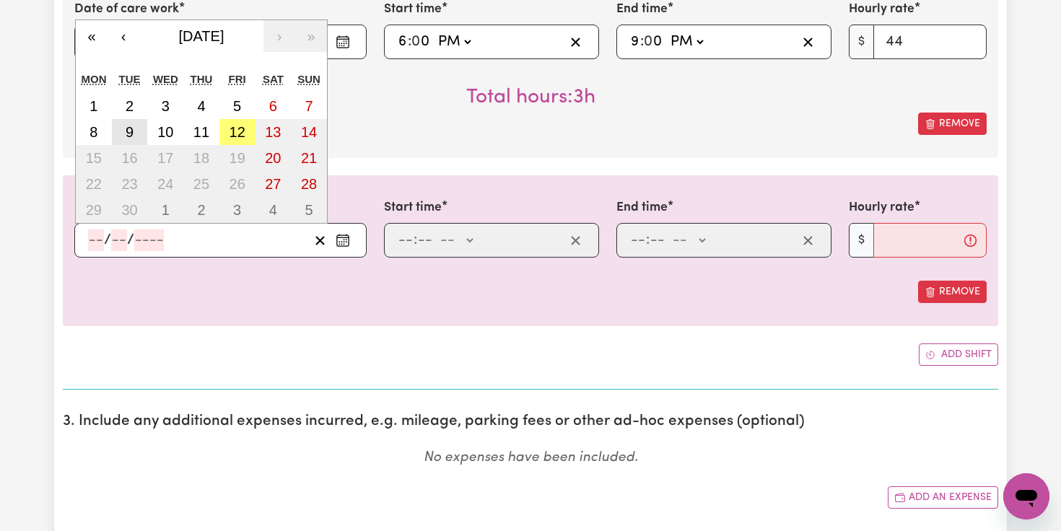
click at [134, 129] on button "9" at bounding box center [130, 132] width 36 height 26
type input "[DATE]"
type input "9"
type input "2025"
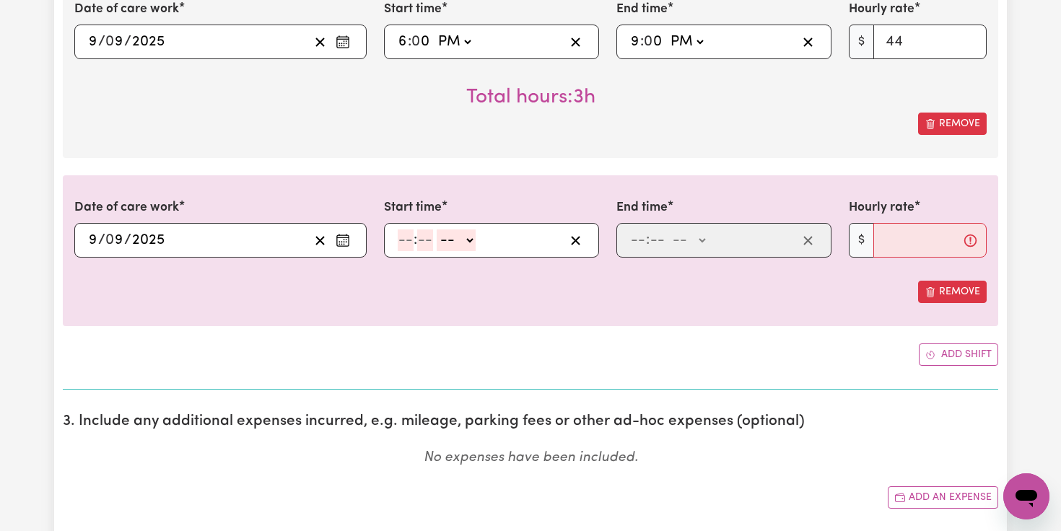
click at [411, 240] on input "number" at bounding box center [406, 241] width 16 height 22
type input "9"
type input "0"
click at [450, 234] on select "-- AM PM" at bounding box center [453, 241] width 39 height 22
select select "pm"
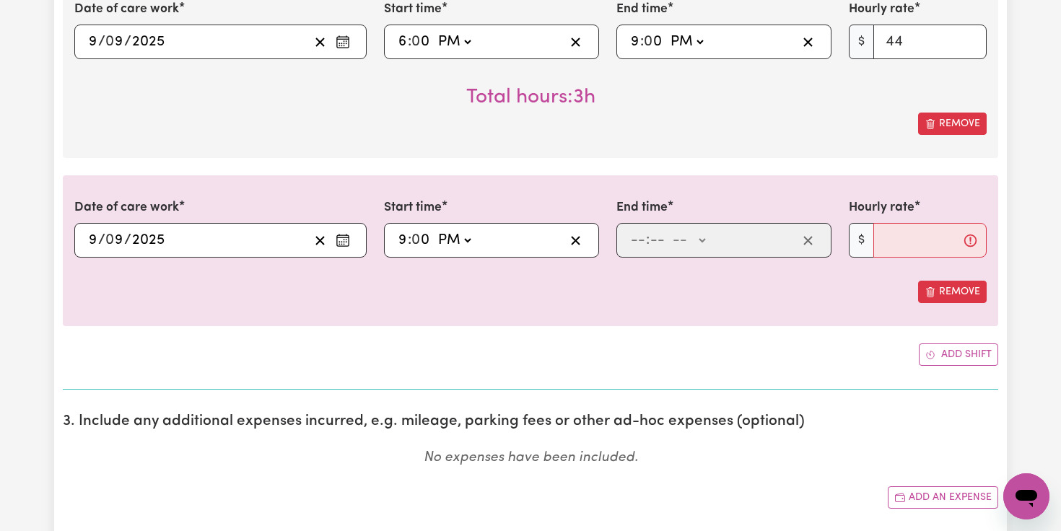
click at [435, 230] on select "-- AM PM" at bounding box center [453, 241] width 39 height 22
type input "21:00"
click at [640, 244] on input "number" at bounding box center [638, 241] width 16 height 22
type input "11"
type input "58"
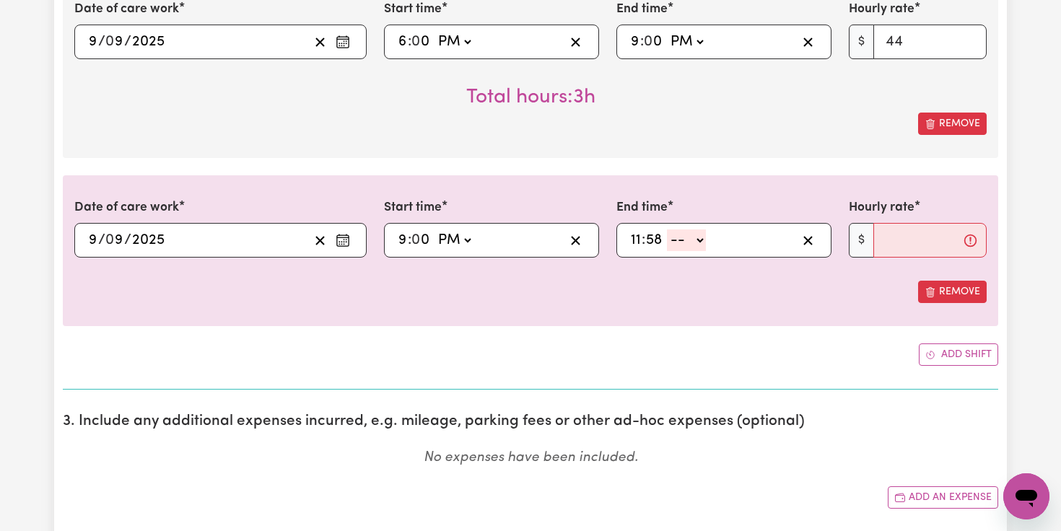
click at [699, 235] on select "-- AM PM" at bounding box center [686, 241] width 39 height 22
select select "pm"
click at [667, 230] on select "-- AM PM" at bounding box center [686, 241] width 39 height 22
type input "23:58"
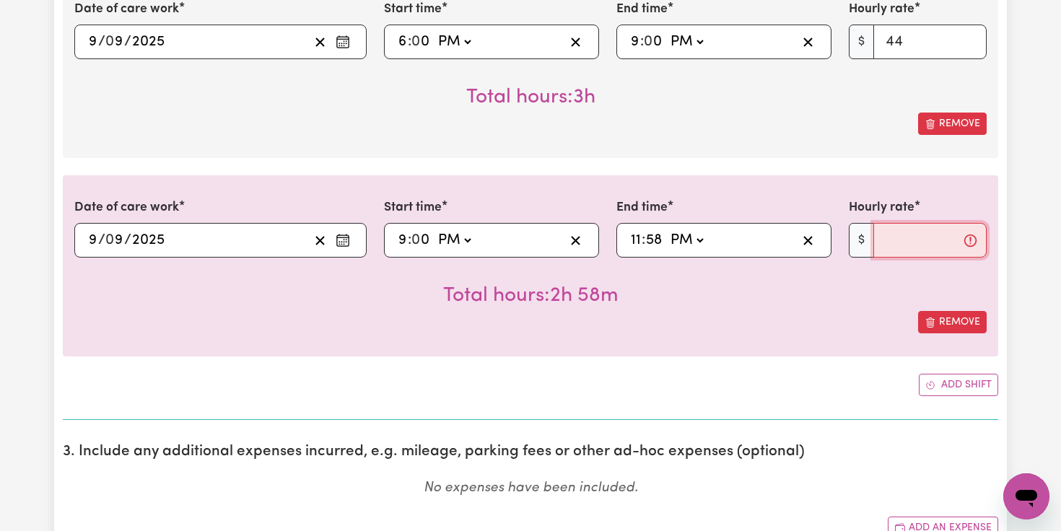
click at [899, 239] on input "Hourly rate" at bounding box center [929, 240] width 113 height 35
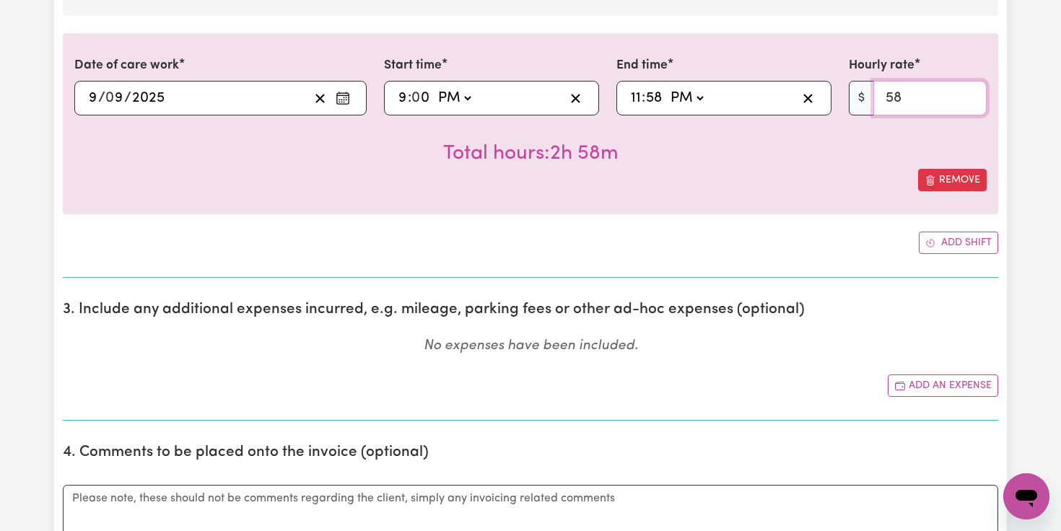
scroll to position [1641, 0]
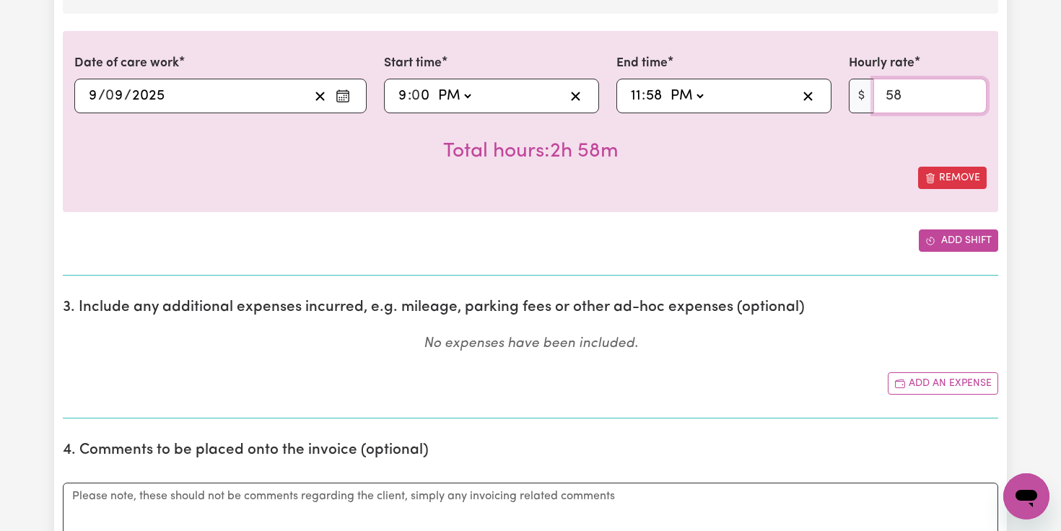
type input "58"
click at [951, 239] on button "Add shift" at bounding box center [958, 241] width 79 height 22
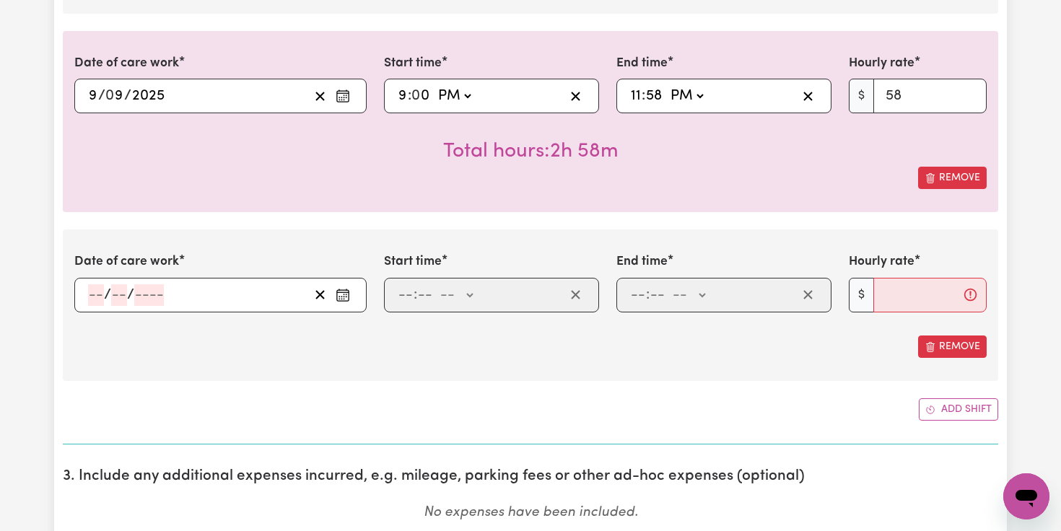
click at [344, 297] on icon "Enter the date of care work" at bounding box center [343, 295] width 14 height 14
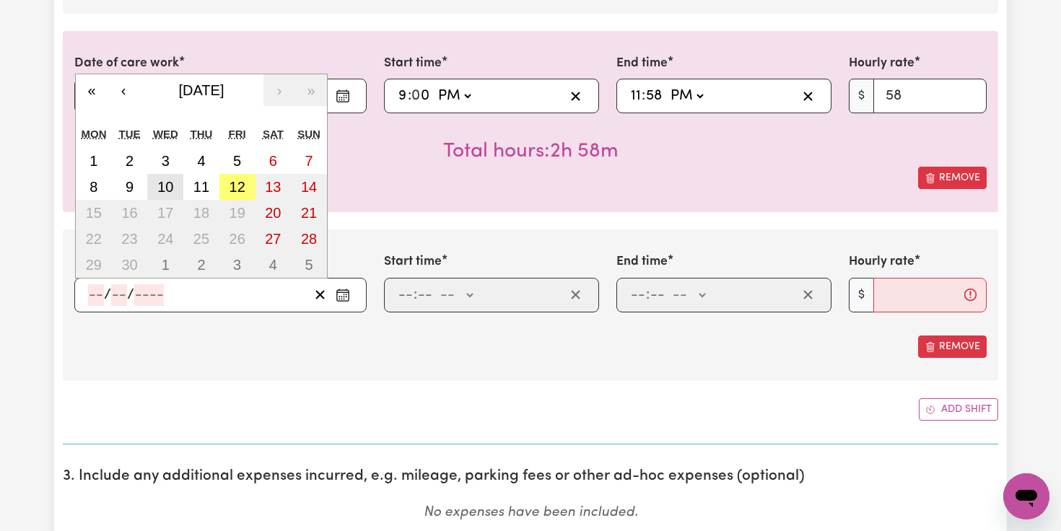
click at [169, 188] on abbr "10" at bounding box center [165, 187] width 16 height 16
type input "[DATE]"
type input "10"
type input "9"
type input "2025"
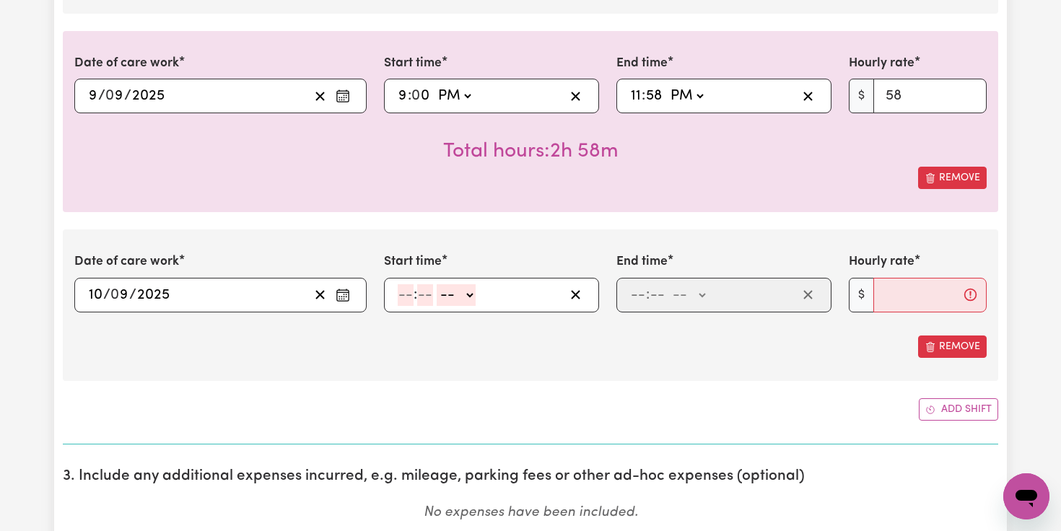
click at [344, 298] on circle "Enter the date of care work" at bounding box center [344, 298] width 1 height 1
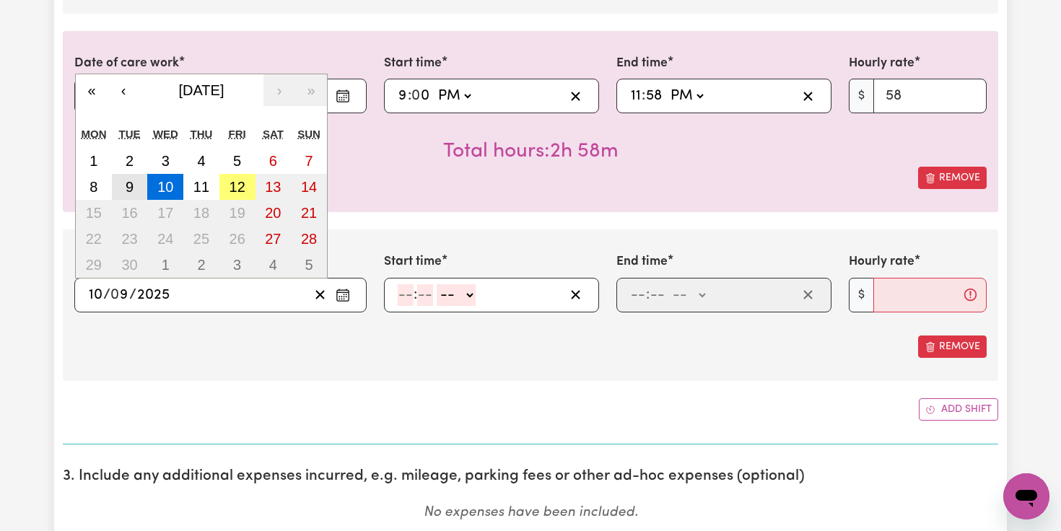
click at [134, 196] on button "9" at bounding box center [130, 187] width 36 height 26
type input "[DATE]"
type input "9"
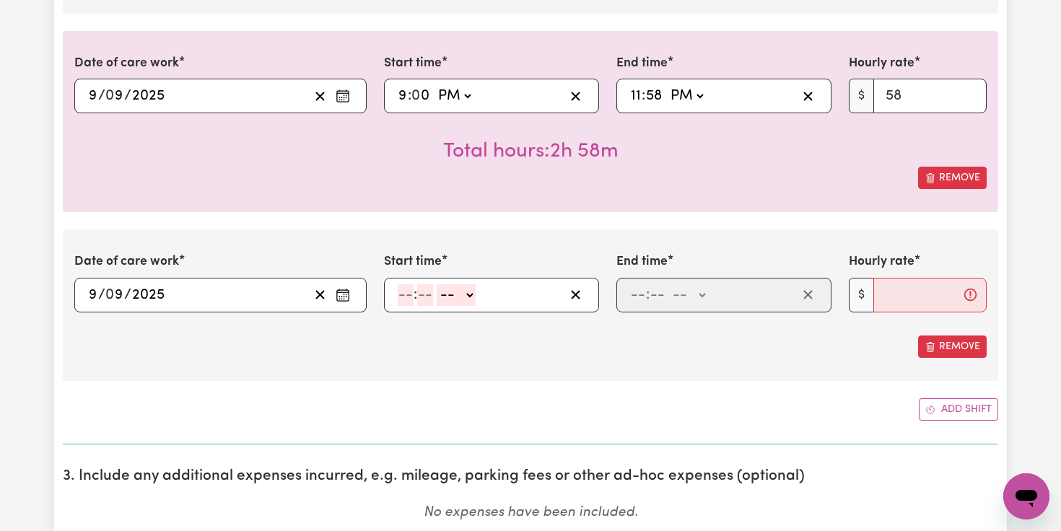
click at [344, 298] on circle "Enter the date of care work" at bounding box center [344, 298] width 1 height 1
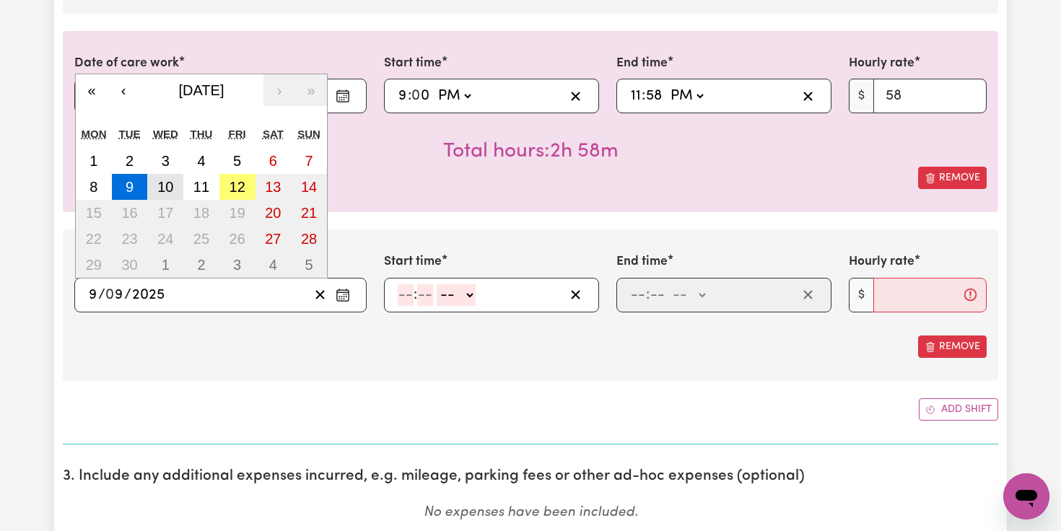
click at [167, 191] on abbr "10" at bounding box center [165, 187] width 16 height 16
type input "[DATE]"
type input "10"
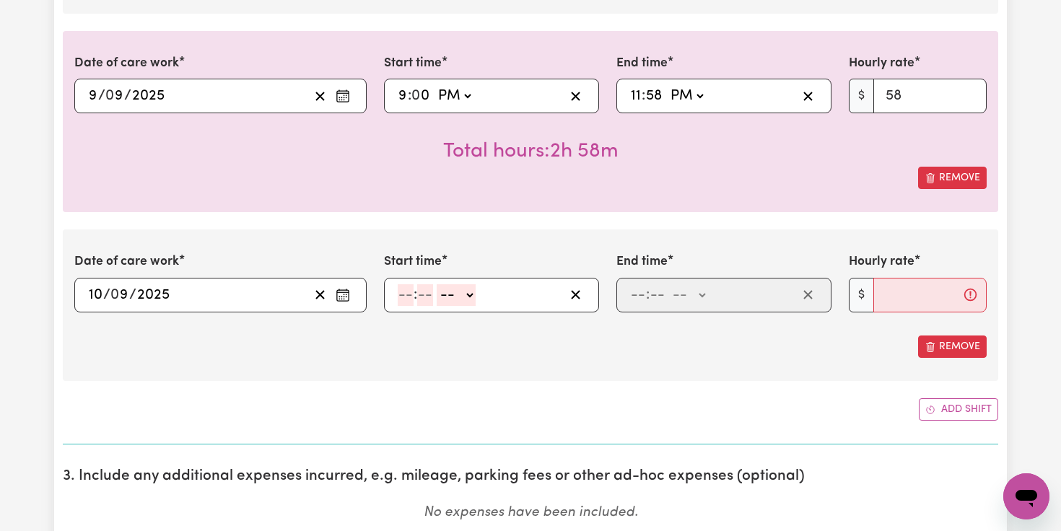
click at [411, 294] on input "number" at bounding box center [406, 295] width 16 height 22
type input "12"
type input "0"
click at [467, 296] on select "-- AM PM" at bounding box center [458, 295] width 39 height 22
select select "am"
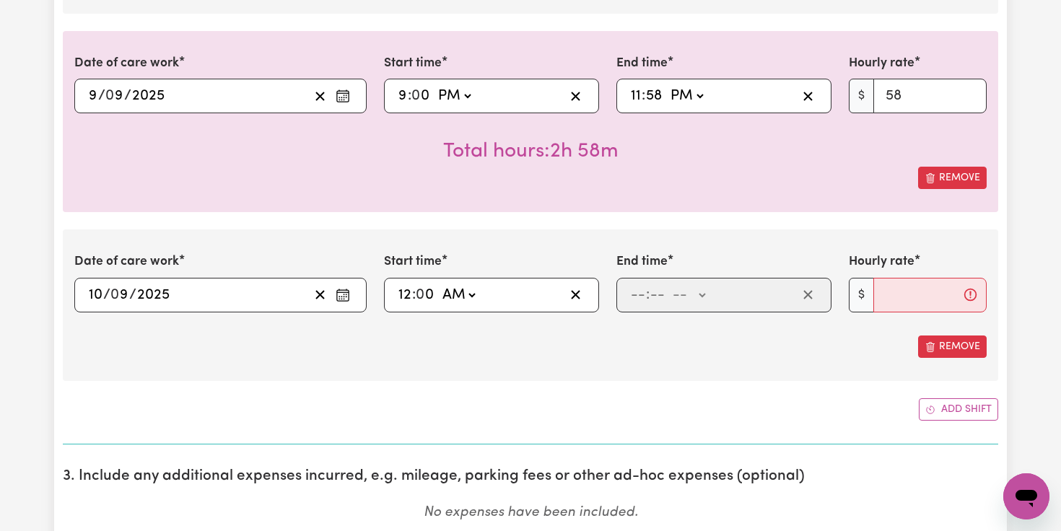
click at [440, 284] on select "-- AM PM" at bounding box center [458, 295] width 39 height 22
type input "00:00"
click at [638, 298] on input "number" at bounding box center [638, 295] width 16 height 22
type input "6"
type input "0"
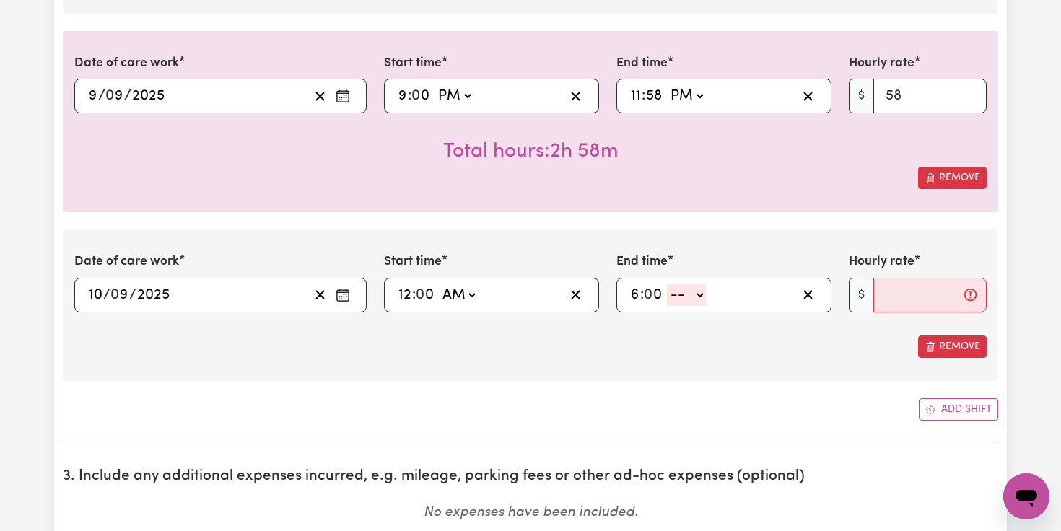
click at [699, 292] on select "-- AM PM" at bounding box center [686, 295] width 39 height 22
select select "am"
click at [668, 284] on select "-- AM PM" at bounding box center [686, 295] width 39 height 22
type input "06:00"
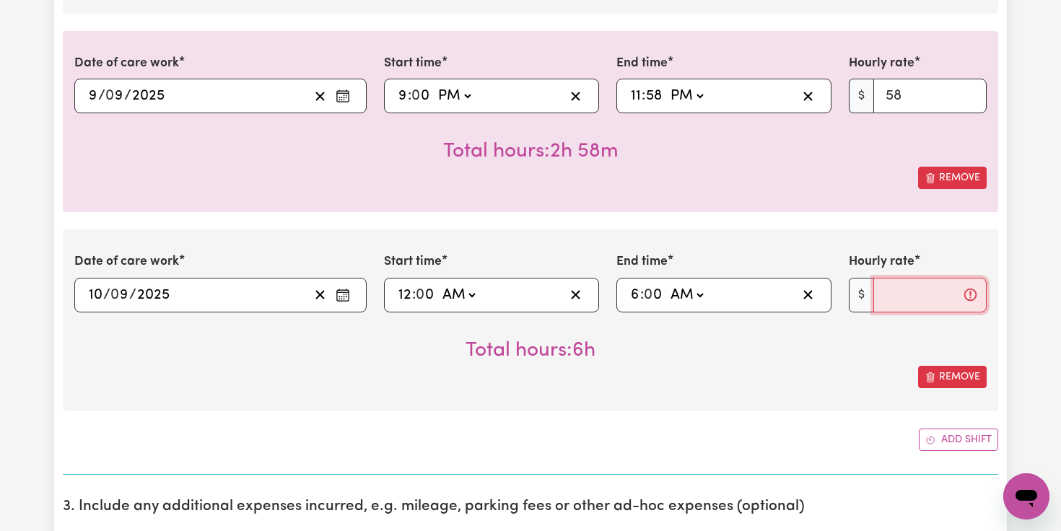
click at [899, 292] on input "Hourly rate" at bounding box center [929, 295] width 113 height 35
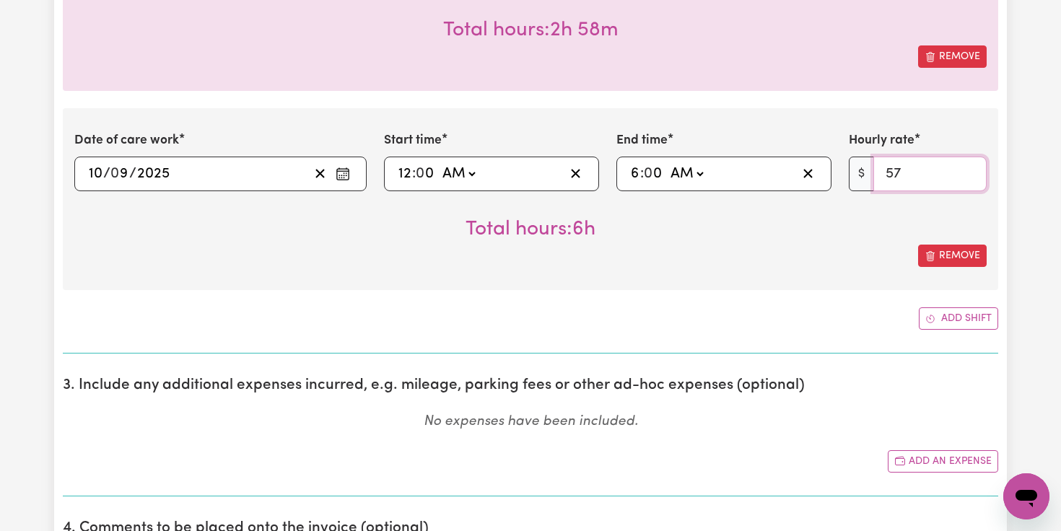
scroll to position [1768, 0]
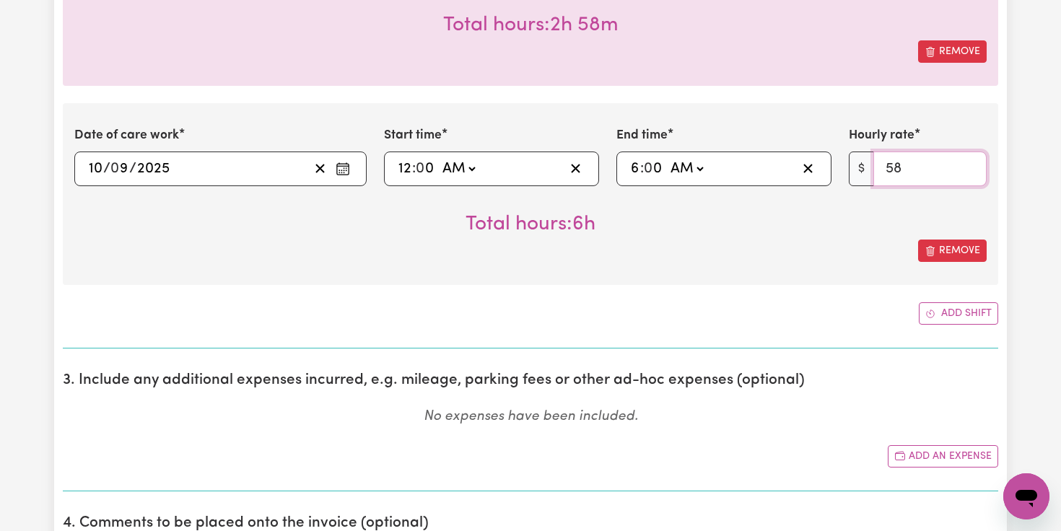
type input "58"
click at [973, 162] on input "58" at bounding box center [929, 169] width 113 height 35
click at [956, 310] on button "Add shift" at bounding box center [958, 313] width 79 height 22
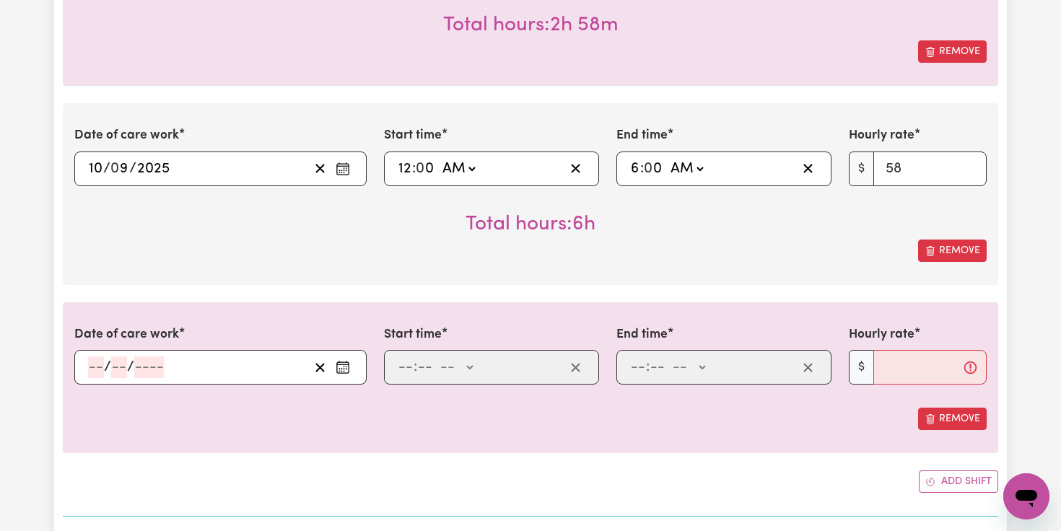
click at [341, 370] on icon "Enter the date of care work" at bounding box center [343, 367] width 14 height 14
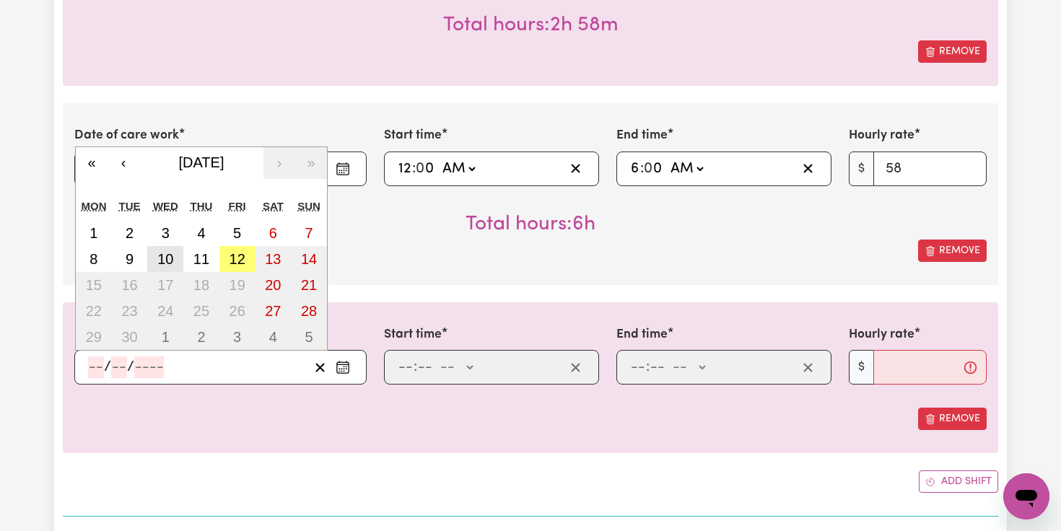
click at [171, 263] on abbr "10" at bounding box center [165, 259] width 16 height 16
type input "[DATE]"
type input "10"
type input "9"
type input "2025"
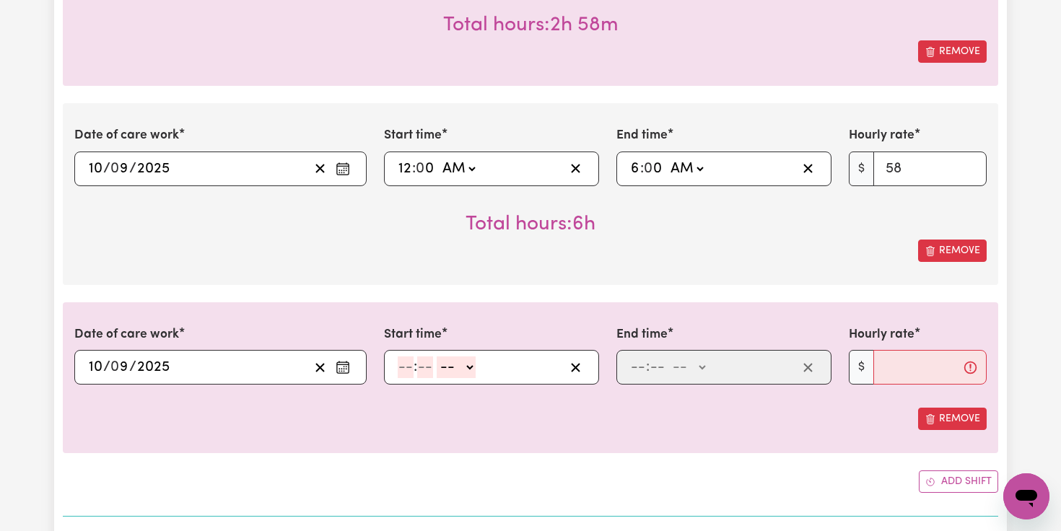
click at [406, 369] on input "number" at bounding box center [406, 368] width 16 height 22
type input "6"
type input "0"
click at [464, 364] on select "-- AM PM" at bounding box center [453, 368] width 39 height 22
select select "am"
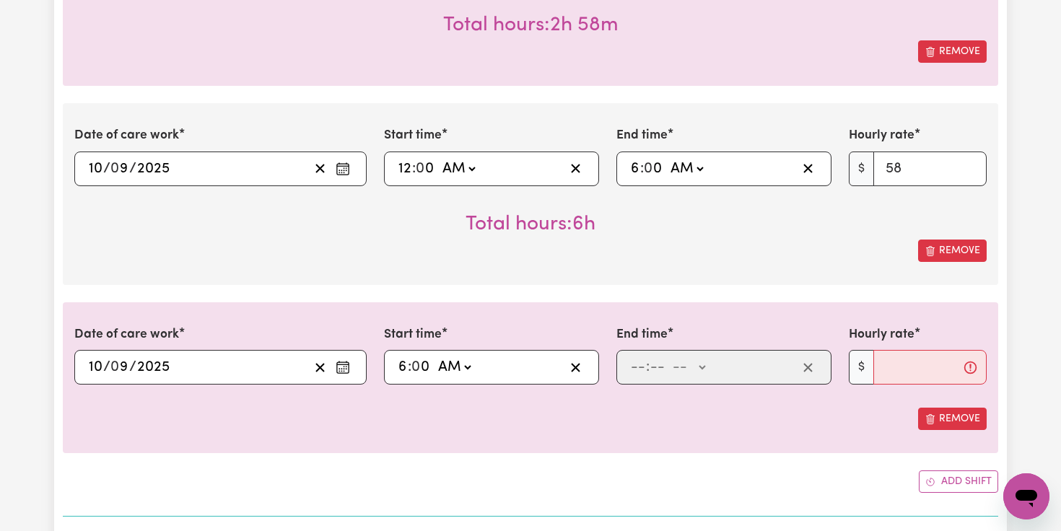
click at [435, 357] on select "-- AM PM" at bounding box center [453, 368] width 39 height 22
type input "06:00"
click at [637, 369] on input "number" at bounding box center [638, 368] width 16 height 22
type input "11"
type input "0"
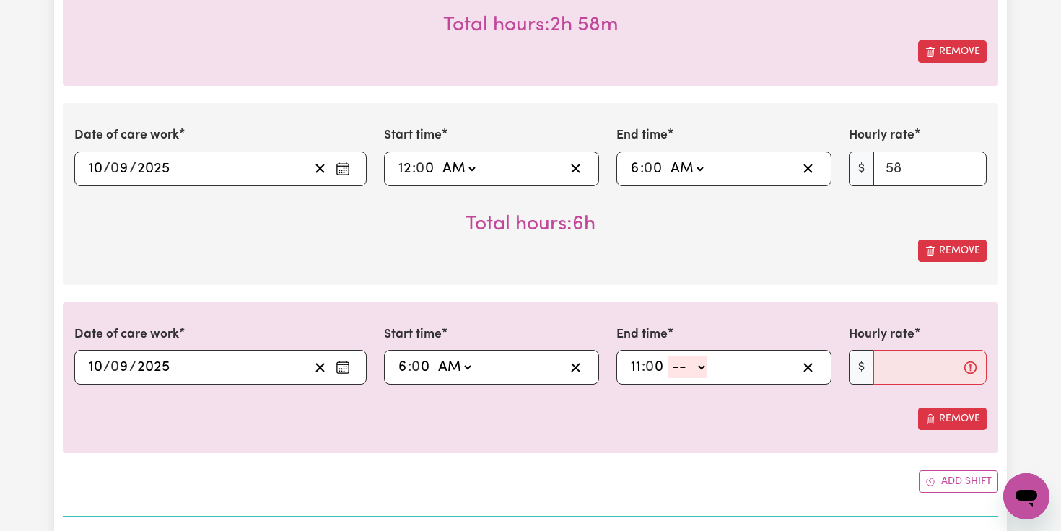
click at [700, 366] on select "-- AM PM" at bounding box center [687, 368] width 39 height 22
select select "am"
click at [669, 357] on select "-- AM PM" at bounding box center [687, 368] width 39 height 22
type input "11:00"
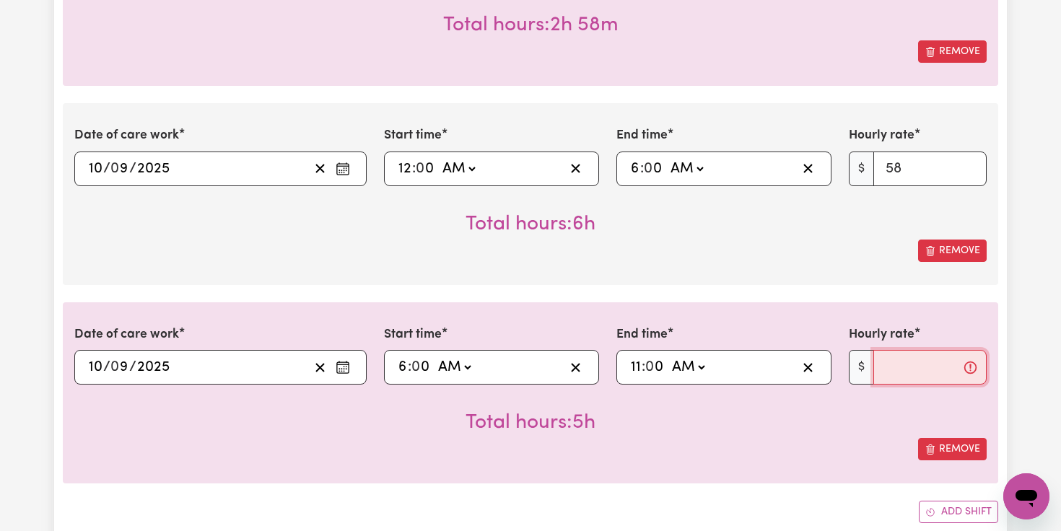
click at [881, 370] on input "Hourly rate" at bounding box center [929, 367] width 113 height 35
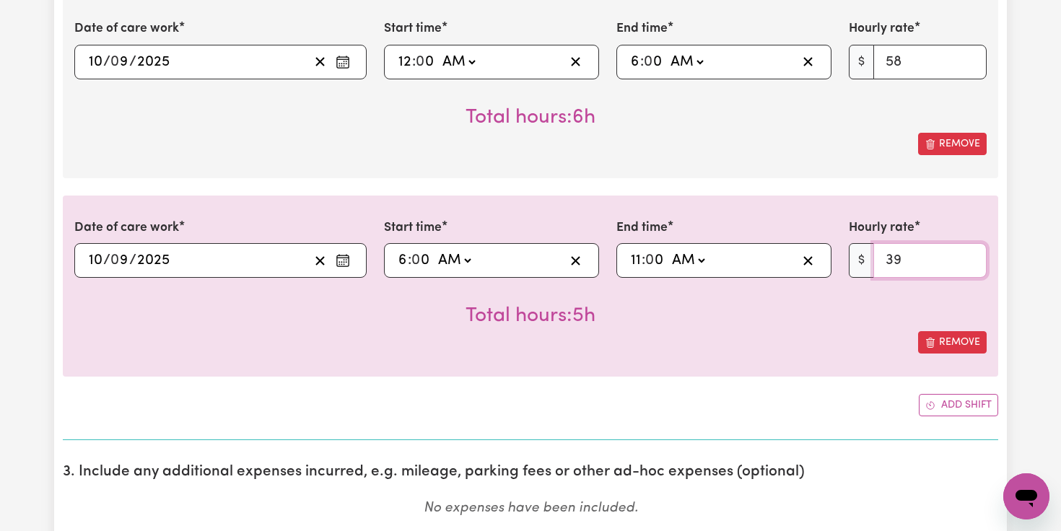
scroll to position [1880, 0]
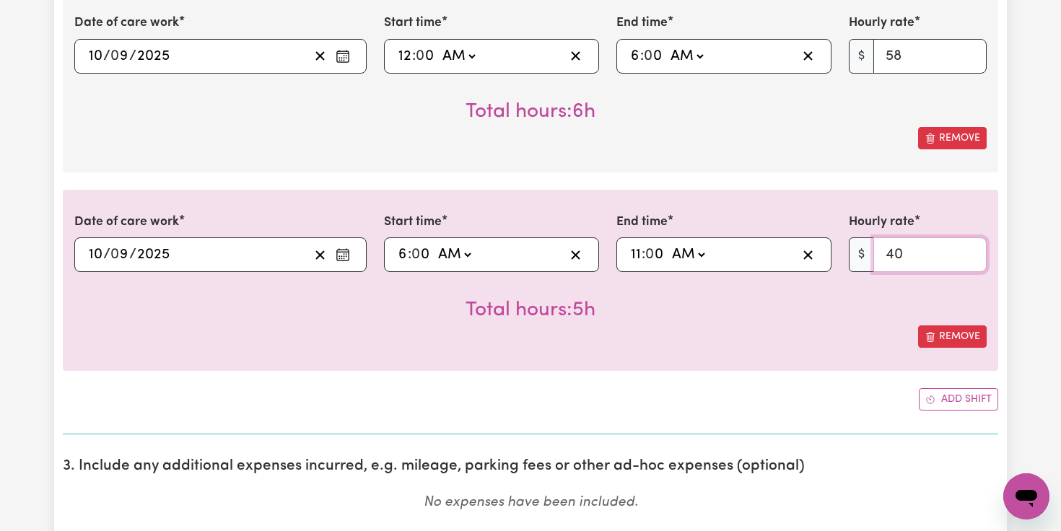
type input "40"
click at [968, 251] on input "40" at bounding box center [929, 254] width 113 height 35
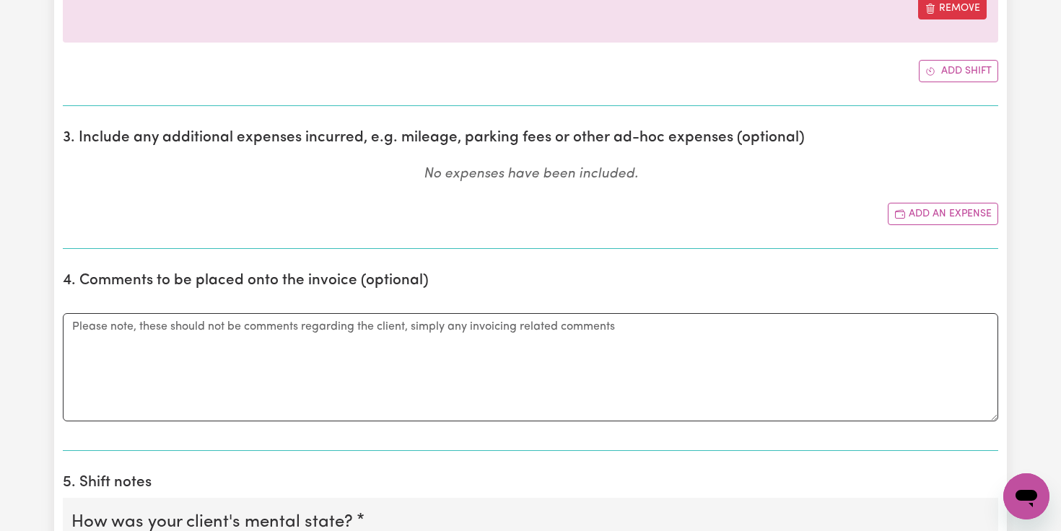
scroll to position [2258, 0]
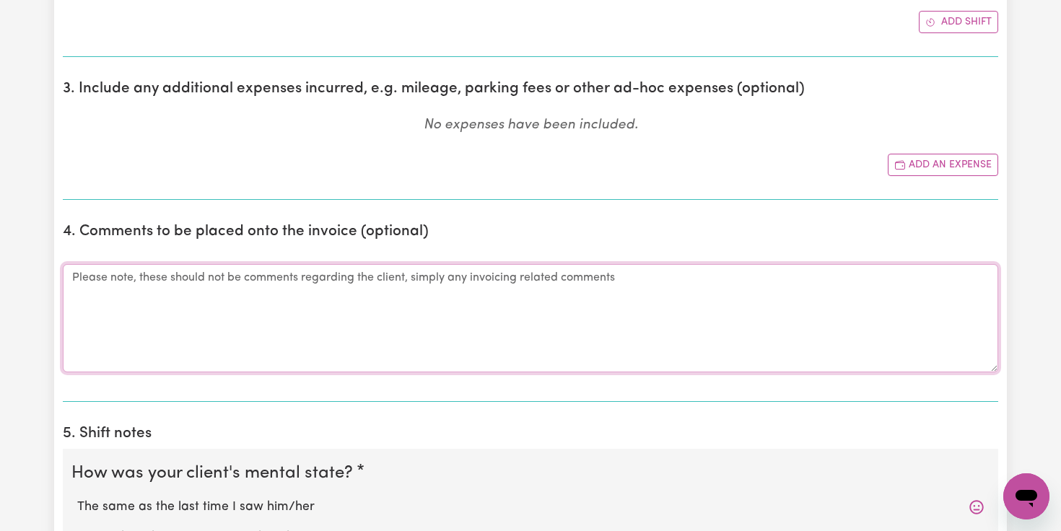
click at [310, 287] on textarea "Comments" at bounding box center [530, 318] width 935 height 108
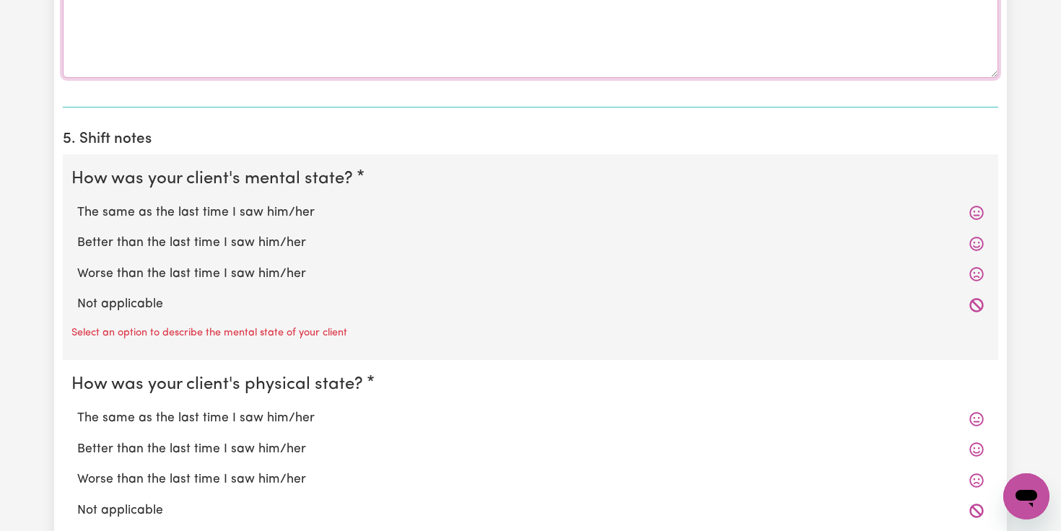
scroll to position [2565, 0]
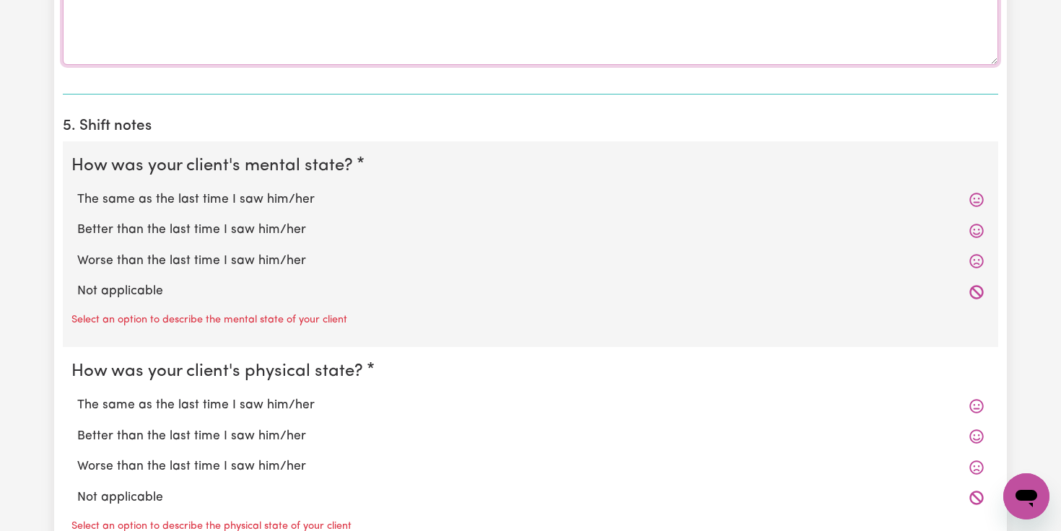
type textarea "done day and night shift."
click at [153, 204] on label "The same as the last time I saw him/her" at bounding box center [530, 200] width 907 height 19
click at [77, 191] on input "The same as the last time I saw him/her" at bounding box center [77, 190] width 1 height 1
radio input "true"
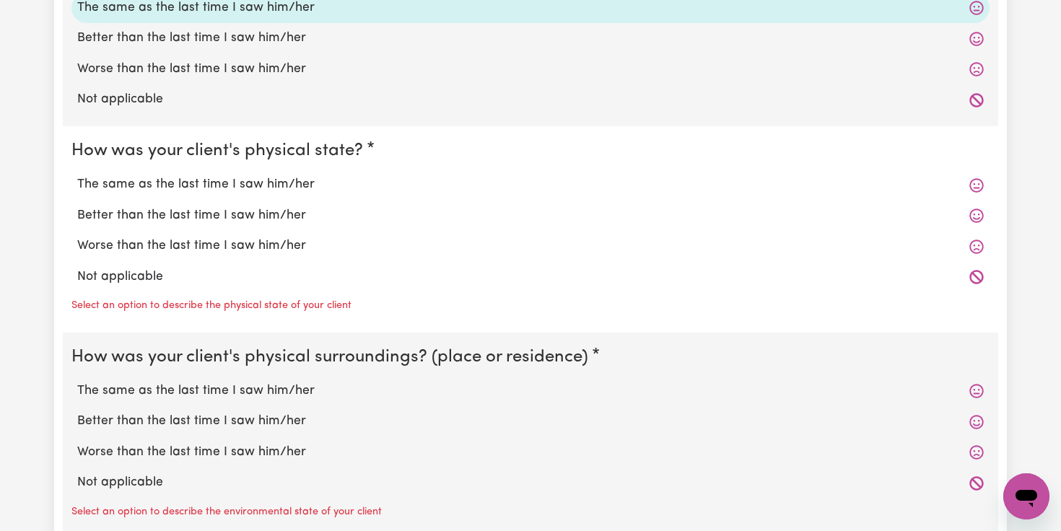
click at [144, 194] on label "The same as the last time I saw him/her" at bounding box center [530, 184] width 907 height 19
click at [77, 175] on input "The same as the last time I saw him/her" at bounding box center [77, 175] width 1 height 1
radio input "true"
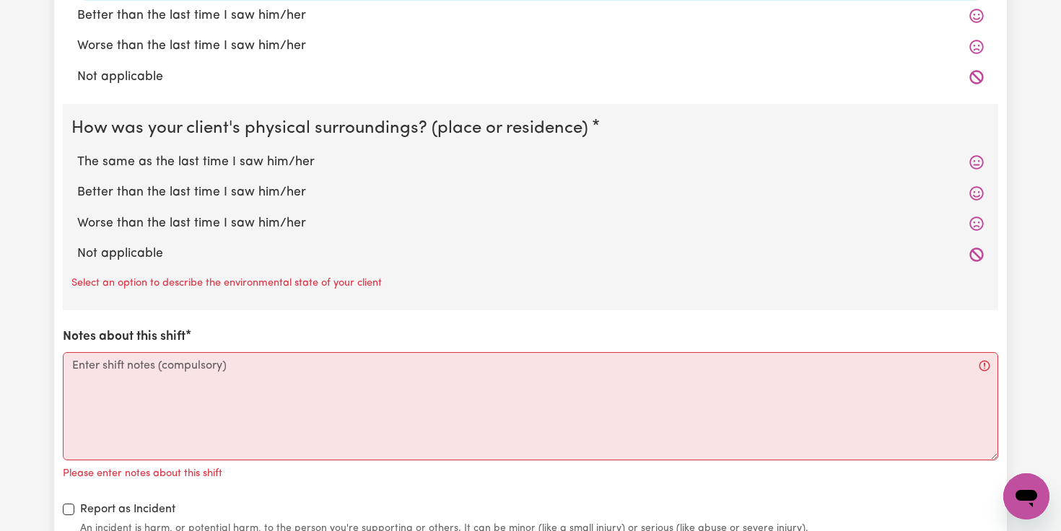
scroll to position [2965, 0]
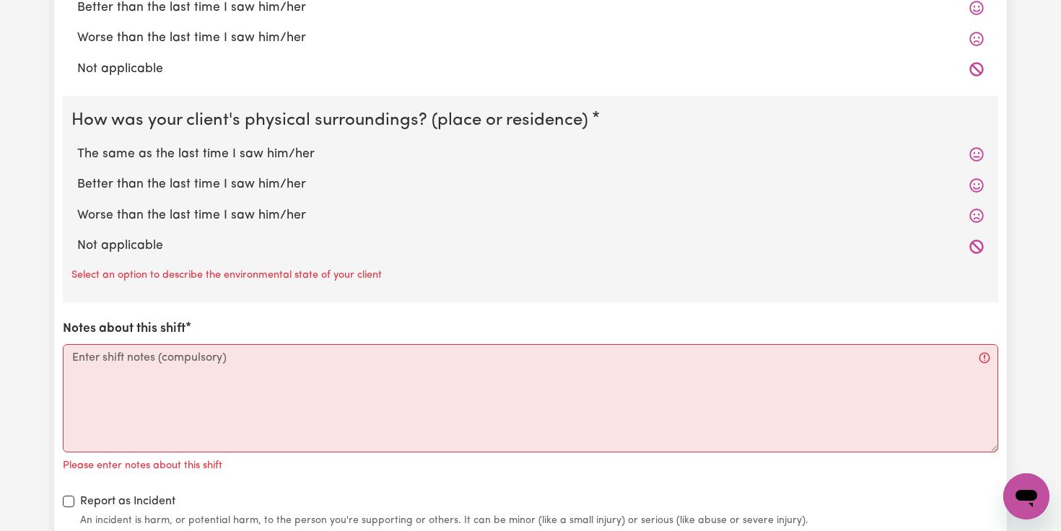
click at [129, 159] on label "The same as the last time I saw him/her" at bounding box center [530, 154] width 907 height 19
click at [77, 145] on input "The same as the last time I saw him/her" at bounding box center [77, 144] width 1 height 1
radio input "true"
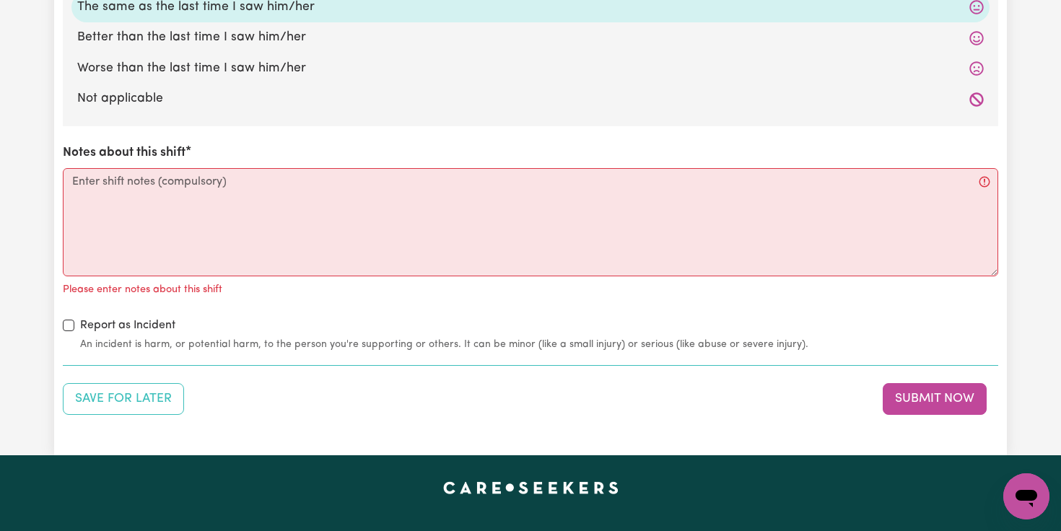
scroll to position [3129, 0]
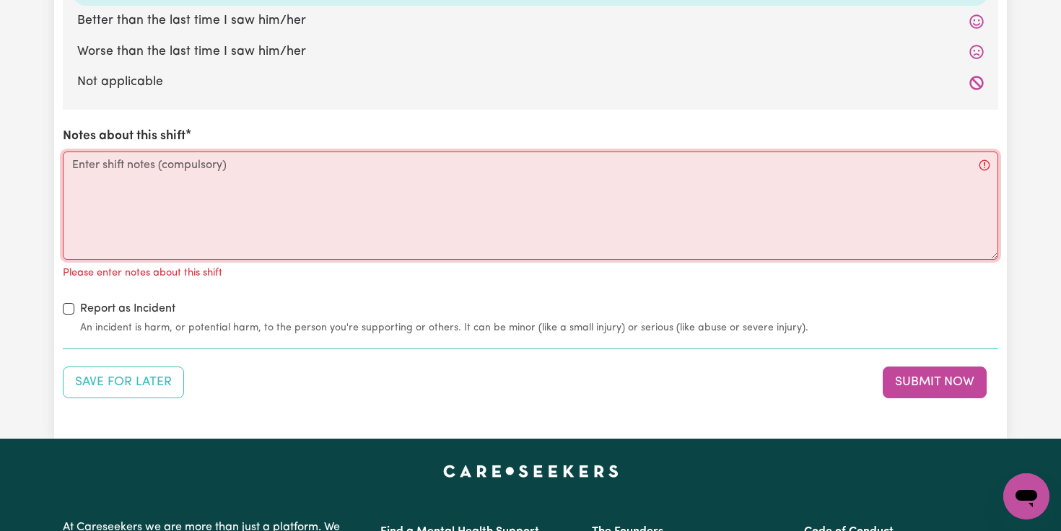
click at [128, 173] on textarea "Notes about this shift" at bounding box center [530, 206] width 935 height 108
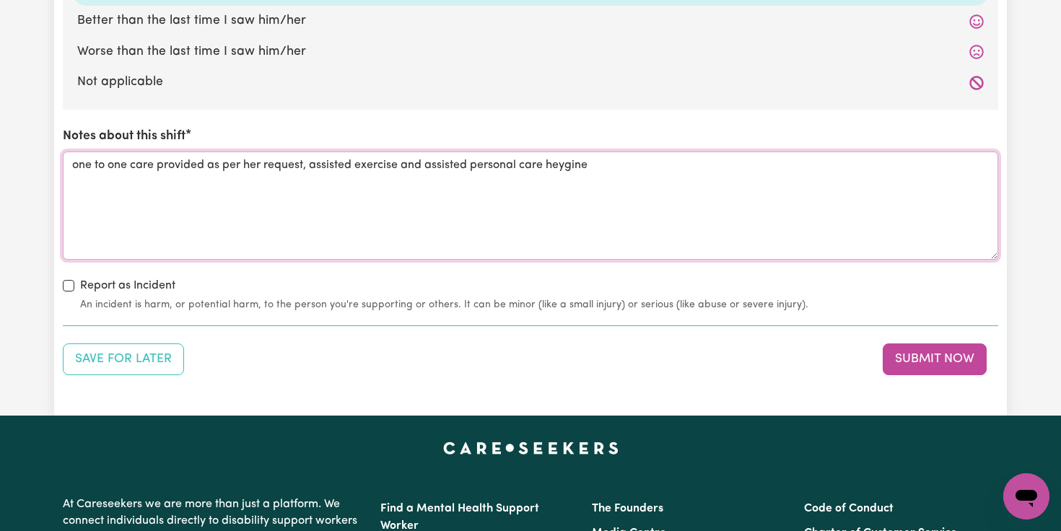
click at [559, 165] on textarea "one to one care provided as per her request, assisted exercise and assisted per…" at bounding box center [530, 206] width 935 height 108
click at [584, 169] on textarea "one to one care provided as per her request, assisted exercise and assisted per…" at bounding box center [530, 206] width 935 height 108
click at [569, 165] on textarea "one to one care provided as per her request, assisted exercise and assisted per…" at bounding box center [530, 206] width 935 height 108
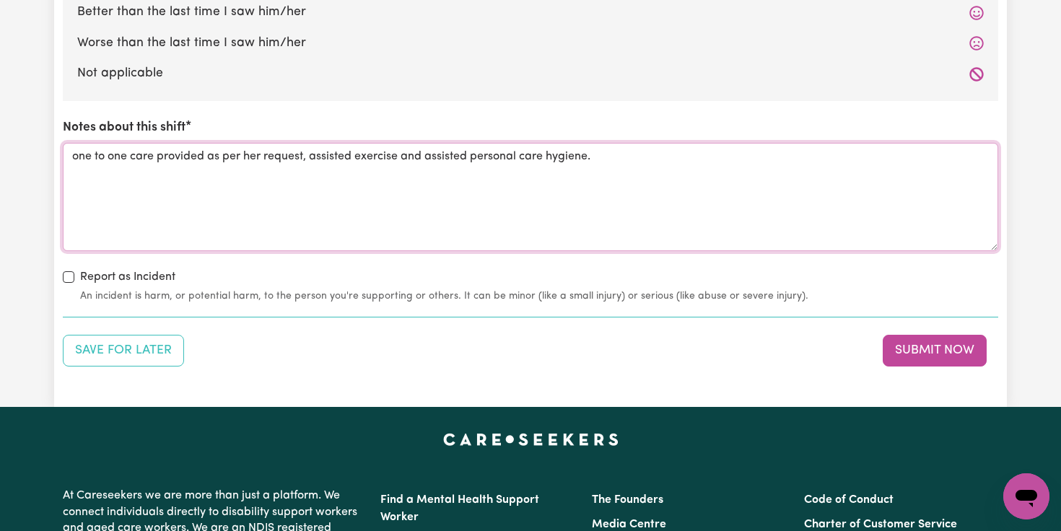
scroll to position [3177, 0]
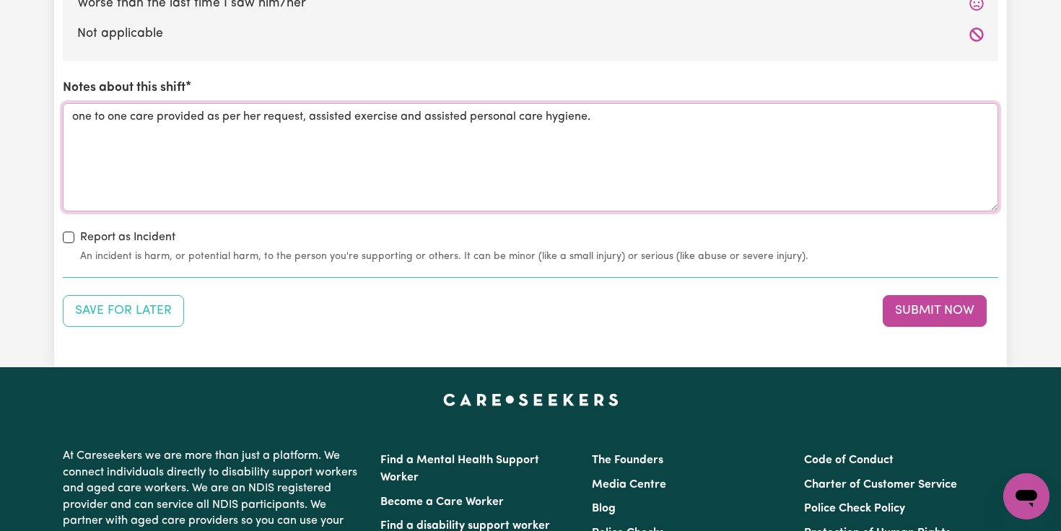
type textarea "one to one care provided as per her request, assisted exercise and assisted per…"
click at [69, 237] on input "Report as Incident" at bounding box center [69, 238] width 12 height 12
checkbox input "true"
click at [928, 313] on button "Submit Now" at bounding box center [935, 311] width 104 height 32
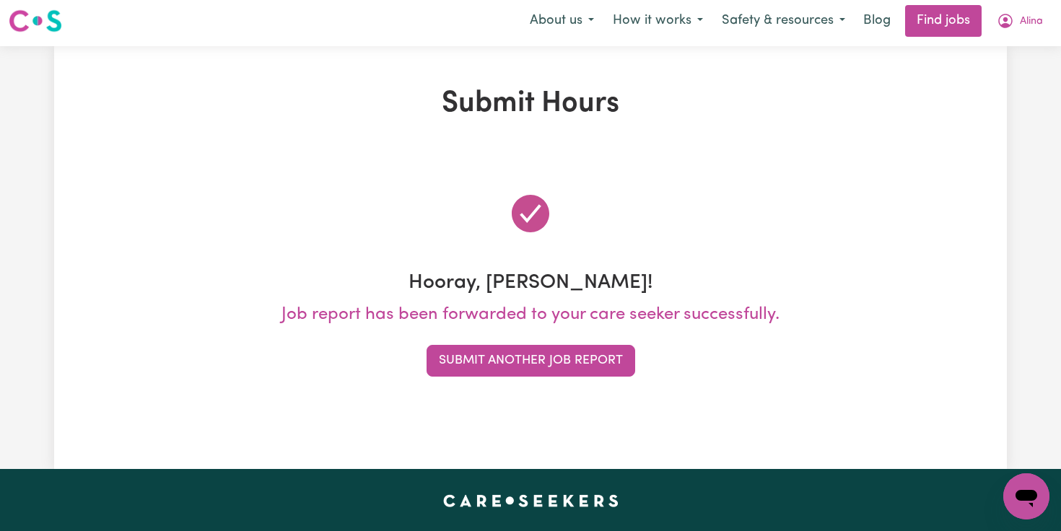
scroll to position [0, 0]
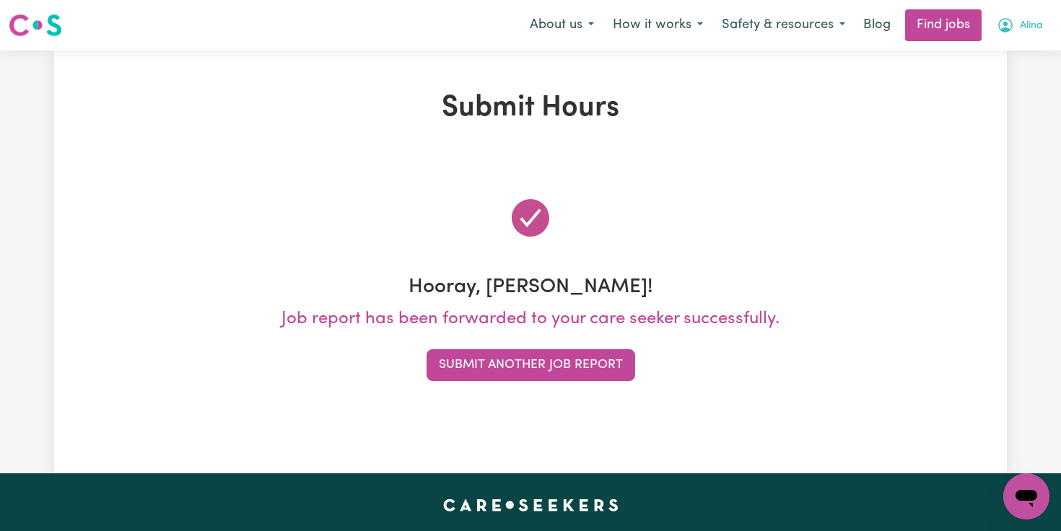
click at [994, 26] on button "Alina" at bounding box center [1019, 25] width 65 height 30
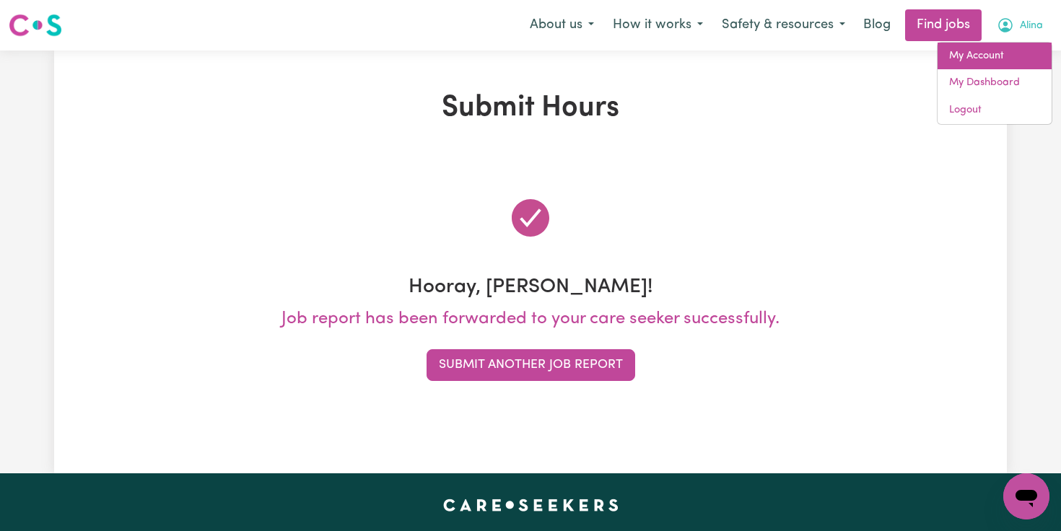
click at [983, 54] on link "My Account" at bounding box center [995, 56] width 114 height 27
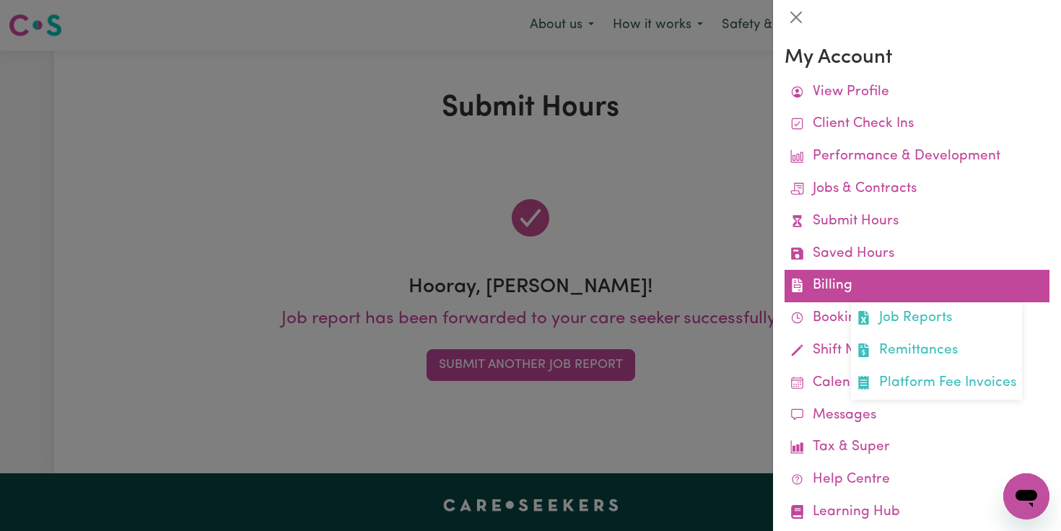
click at [809, 294] on link "Billing Job Reports Remittances Platform Fee Invoices" at bounding box center [917, 286] width 265 height 32
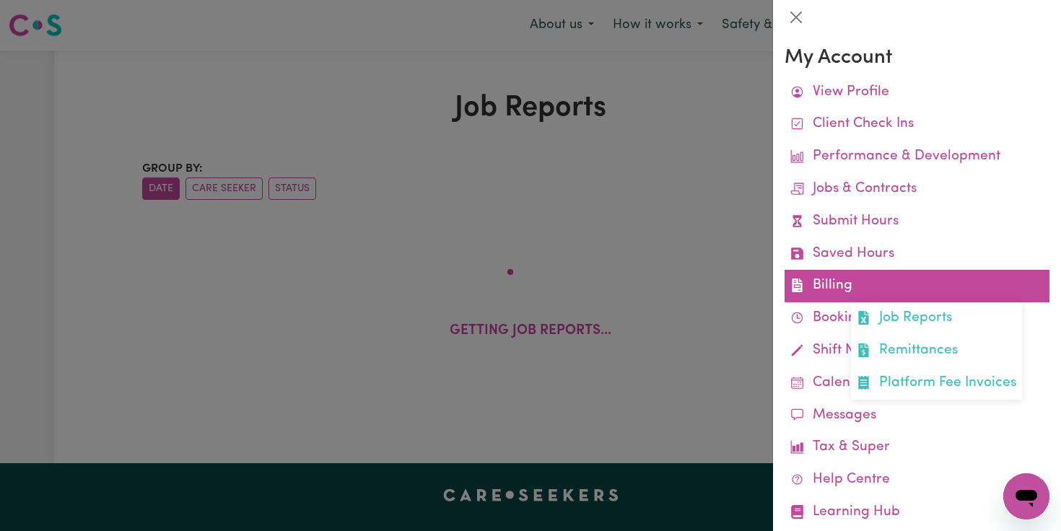
click at [826, 285] on link "Billing Job Reports Remittances Platform Fee Invoices" at bounding box center [917, 286] width 265 height 32
